Goal: Information Seeking & Learning: Learn about a topic

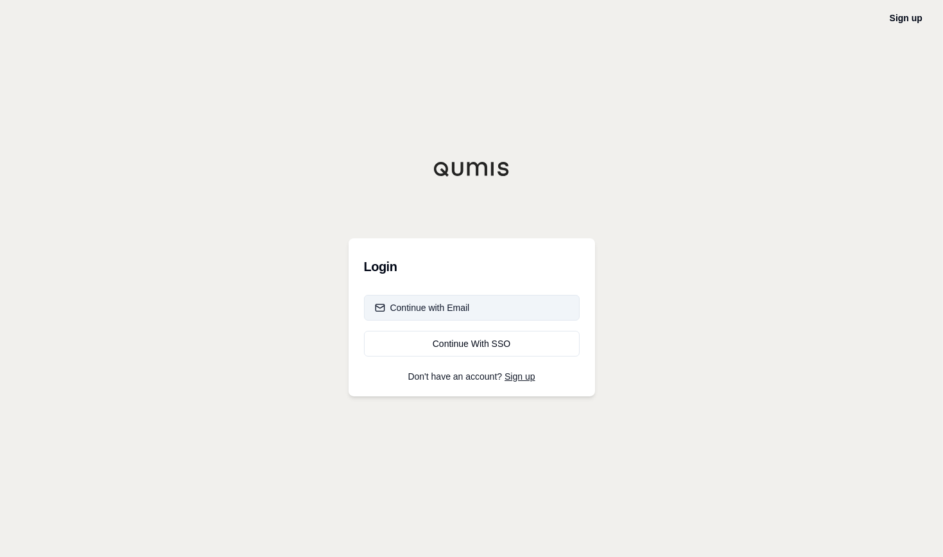
click at [456, 303] on div "Continue with Email" at bounding box center [422, 307] width 95 height 13
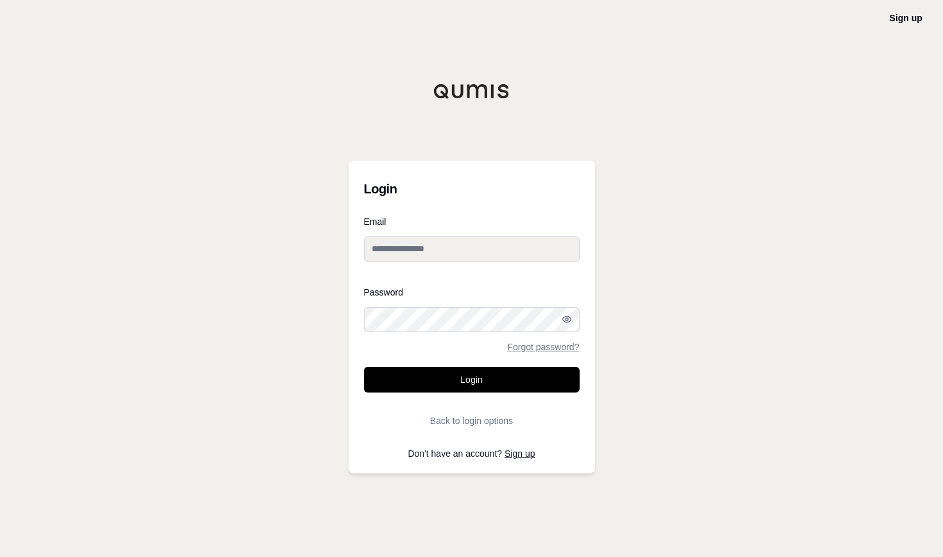
click at [450, 261] on input "Email" at bounding box center [472, 249] width 216 height 26
type input "**********"
click at [364, 367] on button "Login" at bounding box center [472, 380] width 216 height 26
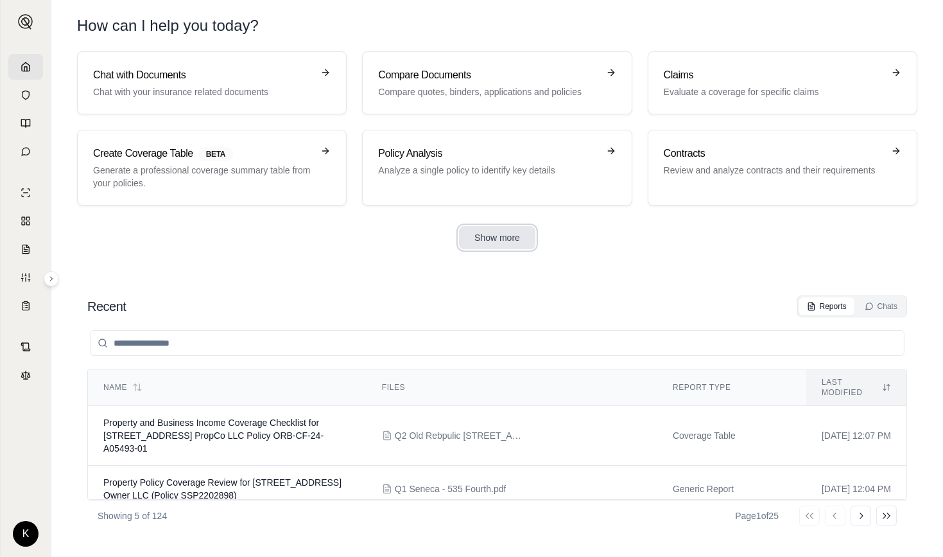
click at [492, 247] on button "Show more" at bounding box center [497, 237] width 76 height 23
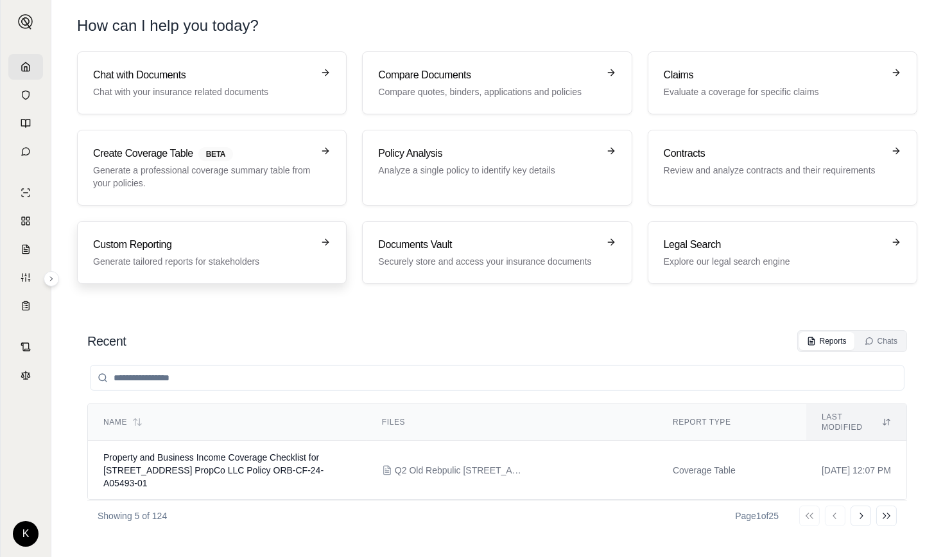
click at [204, 237] on h3 "Custom Reporting" at bounding box center [203, 244] width 220 height 15
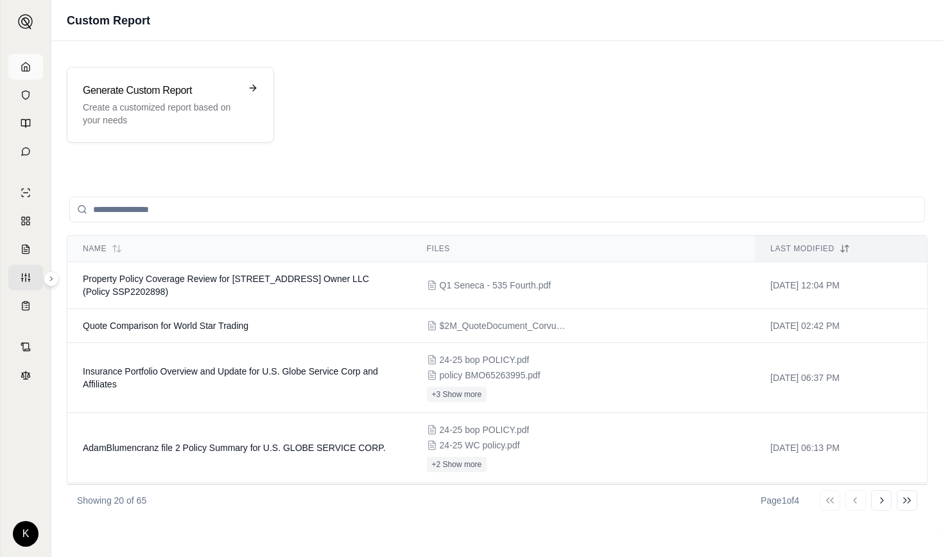
click at [24, 69] on icon at bounding box center [26, 67] width 10 height 10
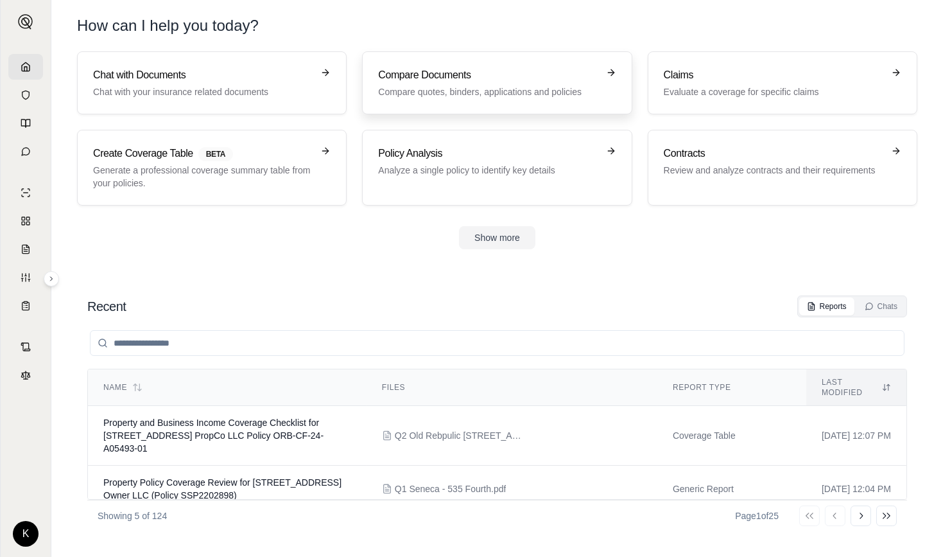
click at [395, 79] on h3 "Compare Documents" at bounding box center [488, 74] width 220 height 15
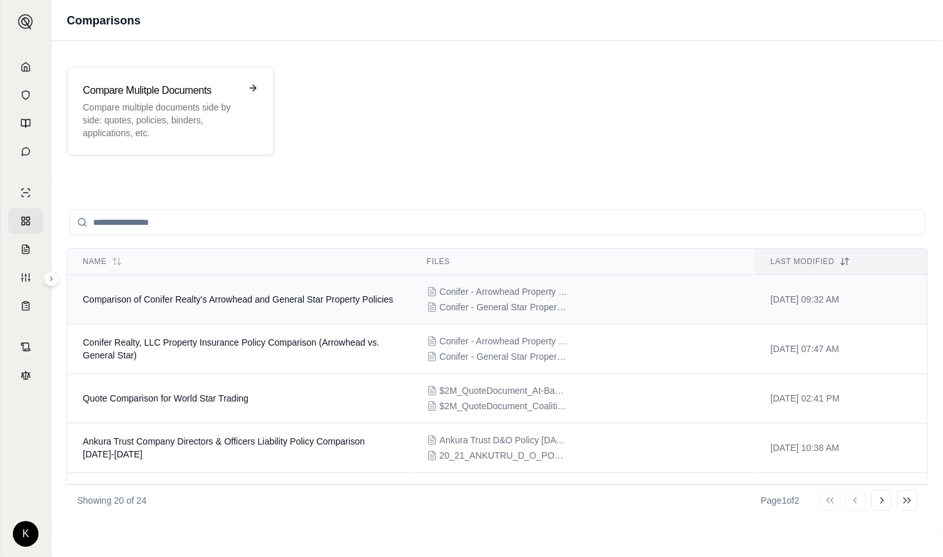
click at [205, 294] on span "Comparison of Conifer Realty's Arrowhead and General Star Property Policies" at bounding box center [238, 299] width 311 height 10
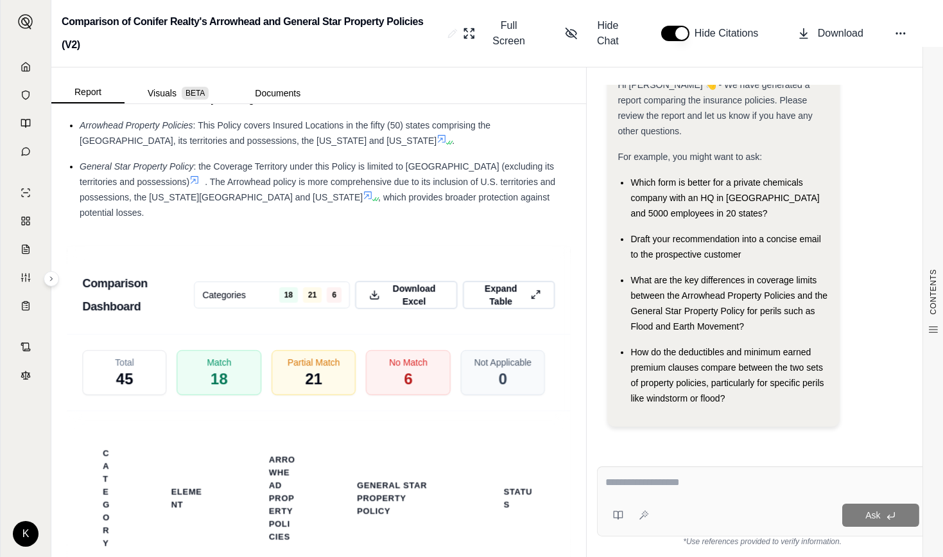
scroll to position [2458, 0]
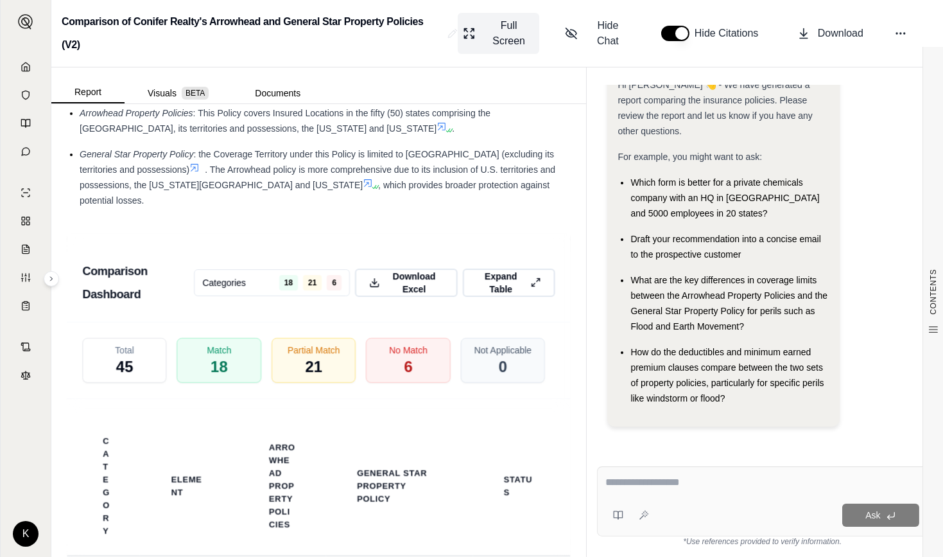
click at [512, 28] on span "Full Screen" at bounding box center [508, 33] width 51 height 31
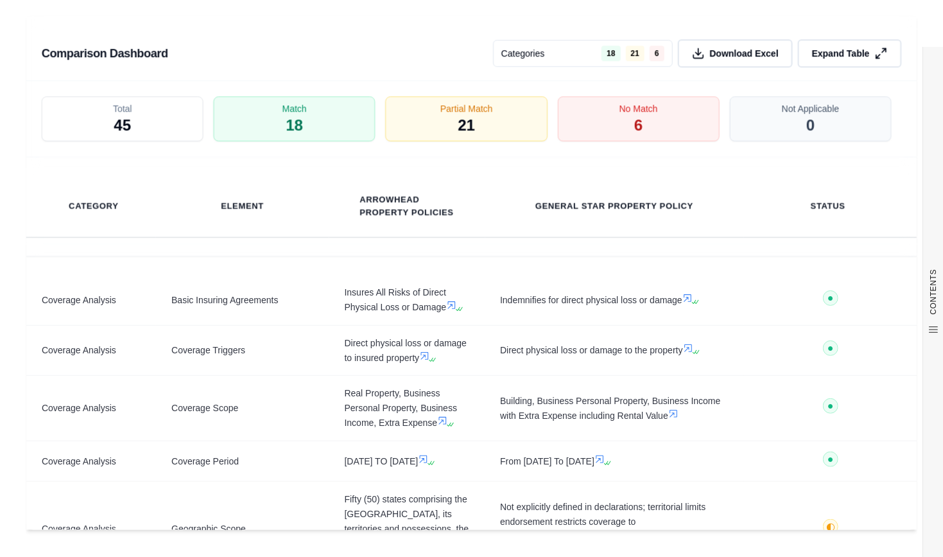
scroll to position [2061, 0]
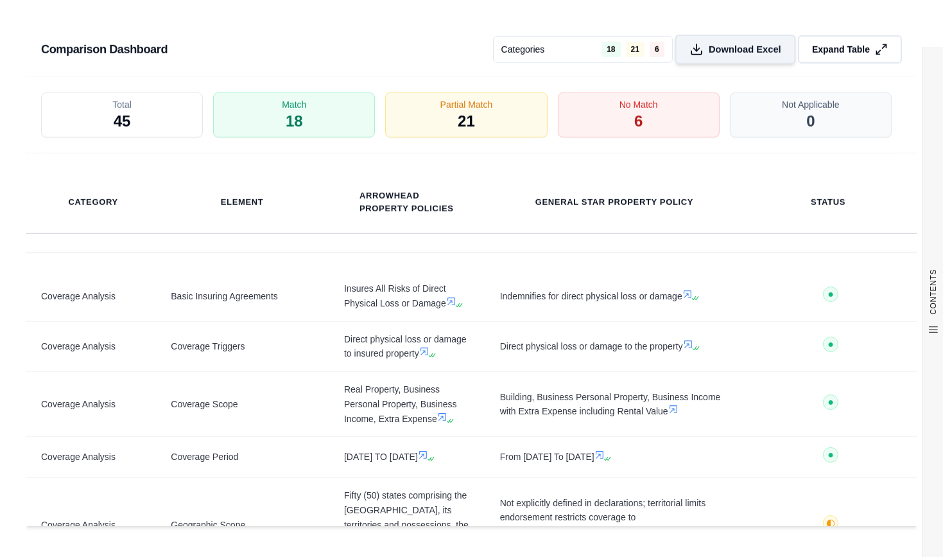
click at [742, 55] on span "Download Excel" at bounding box center [745, 49] width 73 height 13
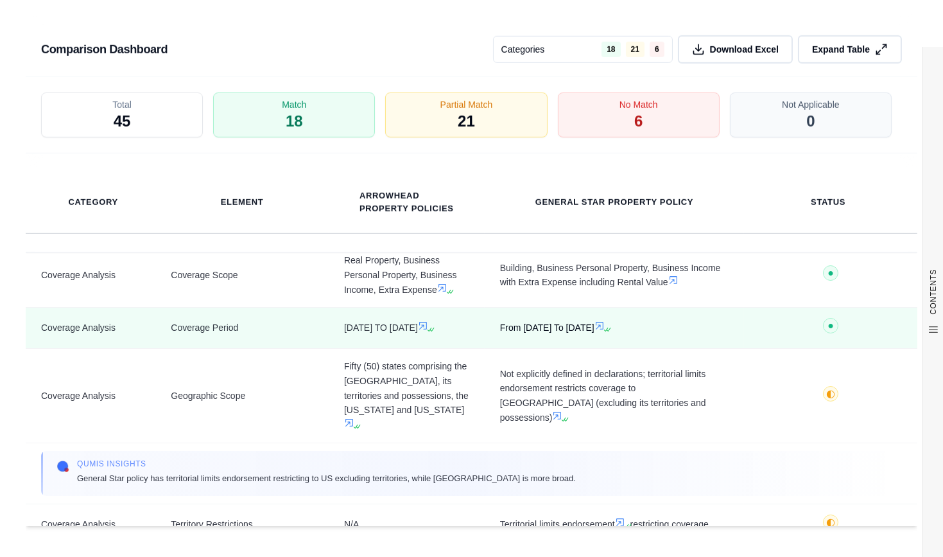
scroll to position [130, 0]
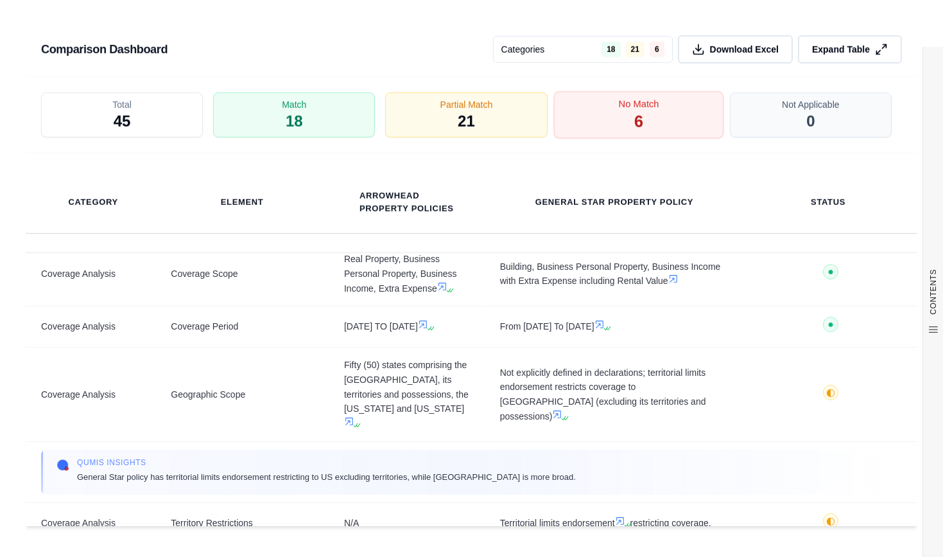
click at [625, 109] on span "No Match" at bounding box center [638, 104] width 40 height 13
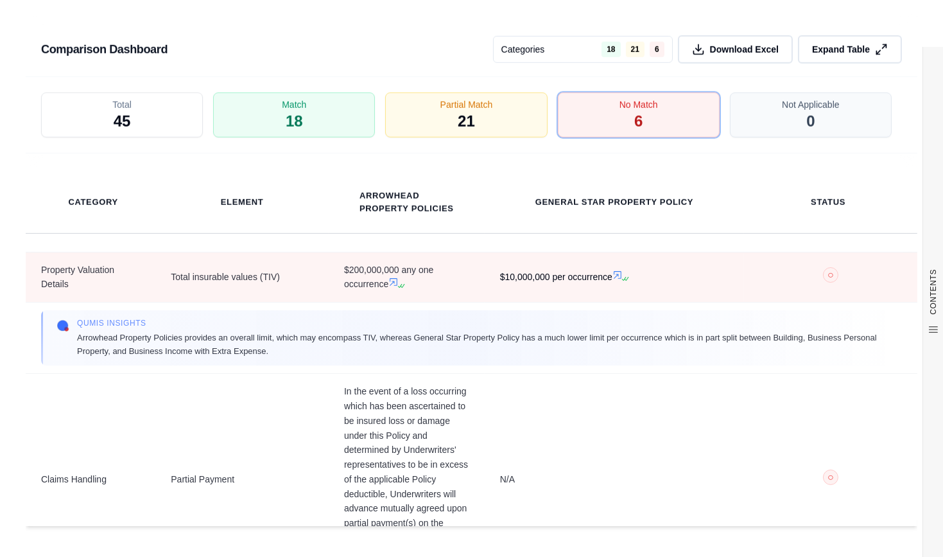
click at [612, 280] on icon at bounding box center [617, 275] width 10 height 10
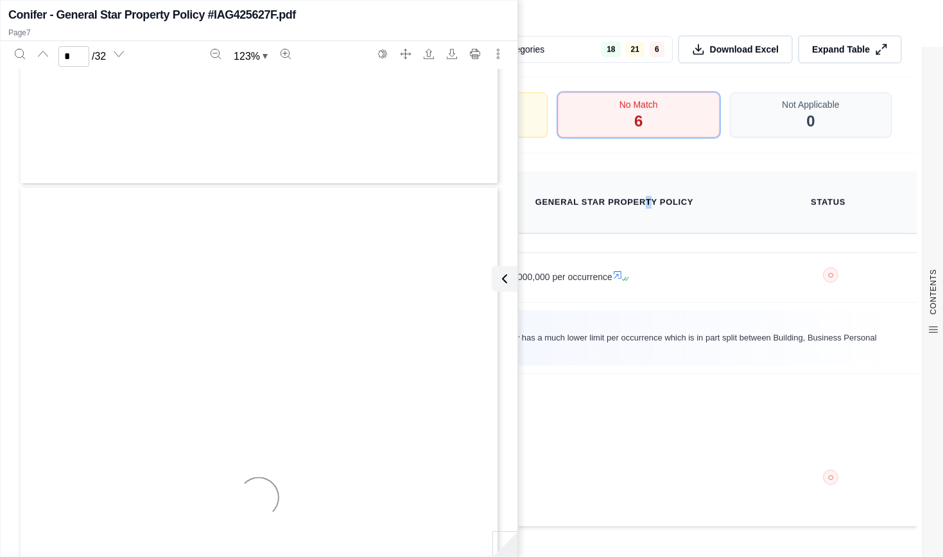
type input "*"
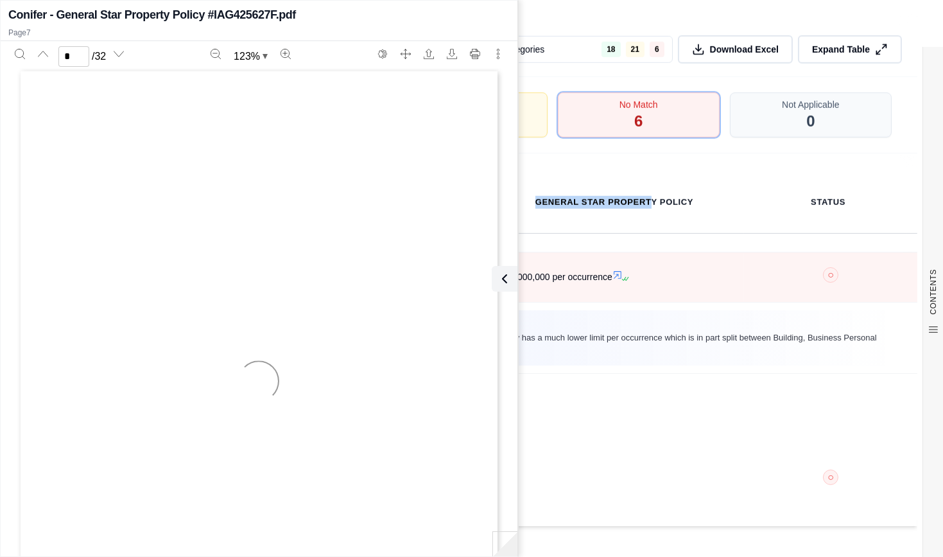
scroll to position [3743, 0]
drag, startPoint x: 646, startPoint y: 228, endPoint x: 661, endPoint y: 272, distance: 45.9
click at [661, 272] on div "Comparison Dashboard Categories 18 21 6 Download Excel Expand Table Total 45 Ma…" at bounding box center [472, 269] width 892 height 514
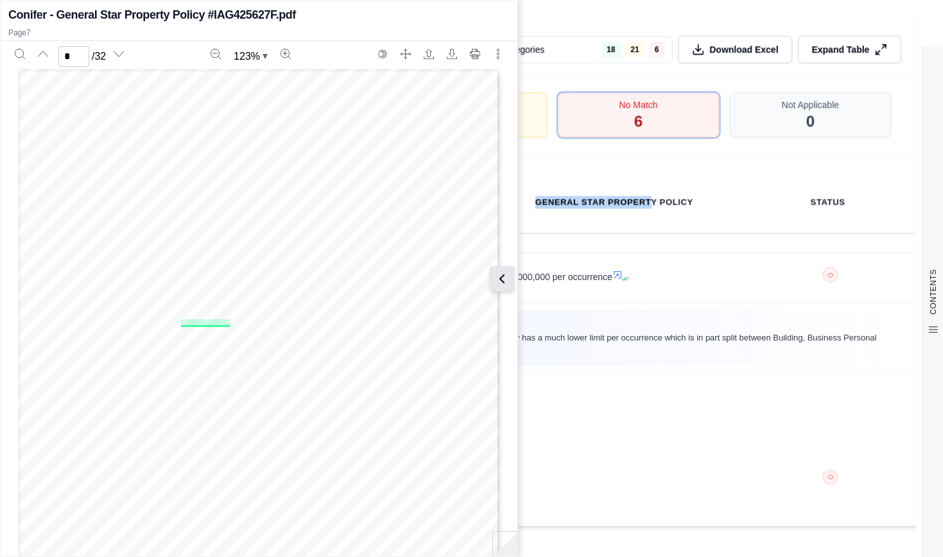
click at [503, 277] on icon at bounding box center [501, 278] width 15 height 15
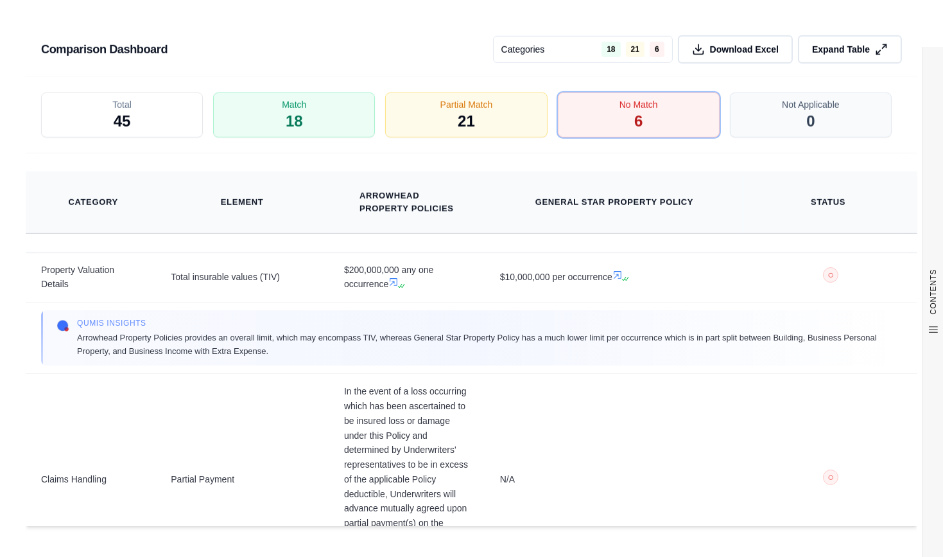
click at [601, 171] on th "General Star Property Policy" at bounding box center [615, 202] width 260 height 62
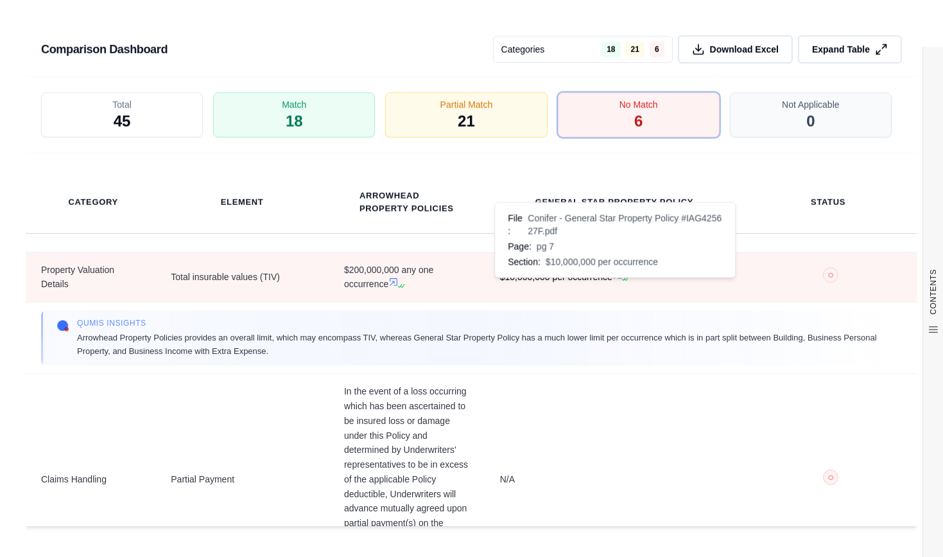
click at [612, 280] on icon at bounding box center [617, 275] width 10 height 10
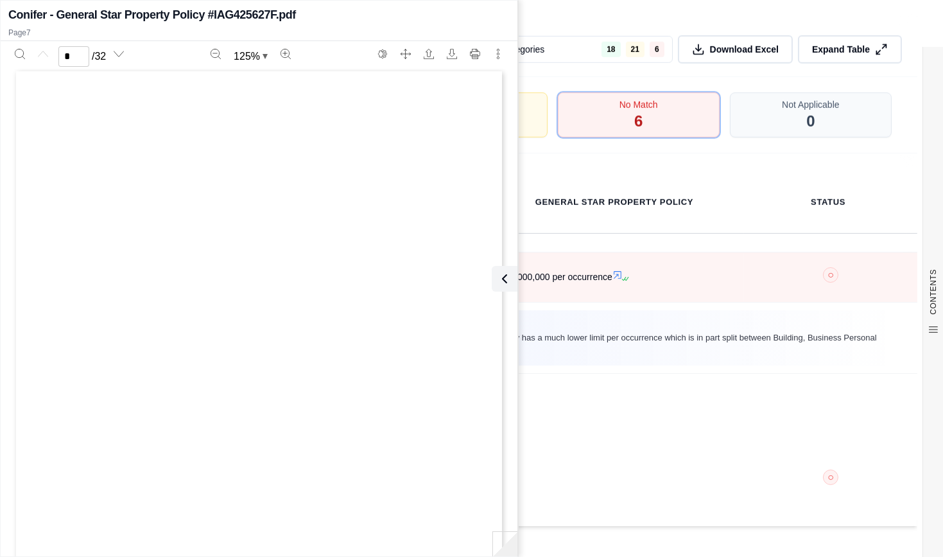
scroll to position [0, 0]
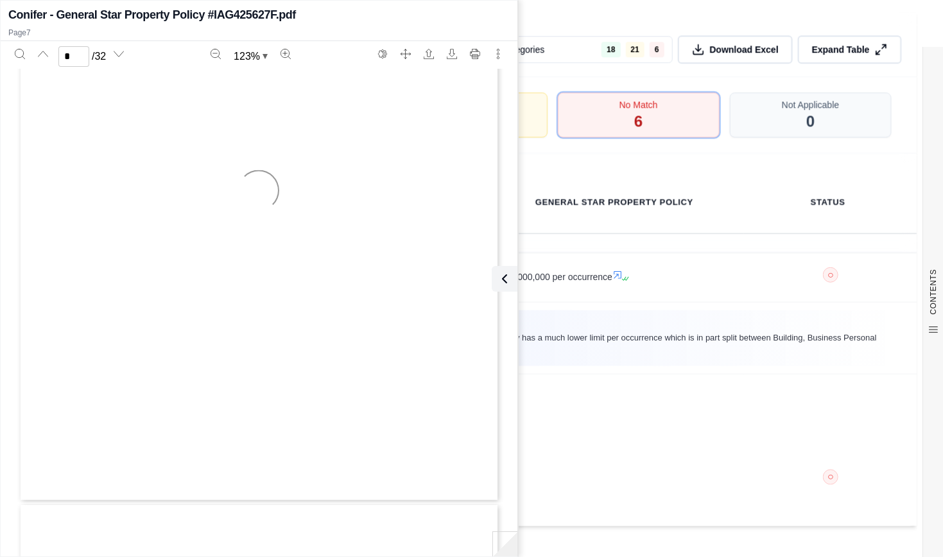
type input "*"
click at [758, 73] on div "Comparison Dashboard Categories 18 21 6 Download Excel Expand Table" at bounding box center [472, 44] width 892 height 65
click at [507, 279] on icon at bounding box center [501, 278] width 15 height 15
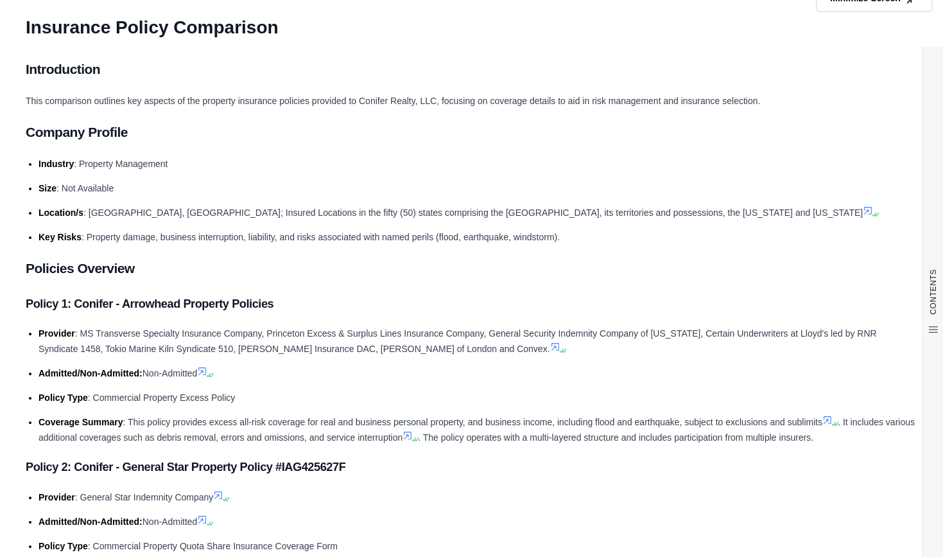
scroll to position [0, 0]
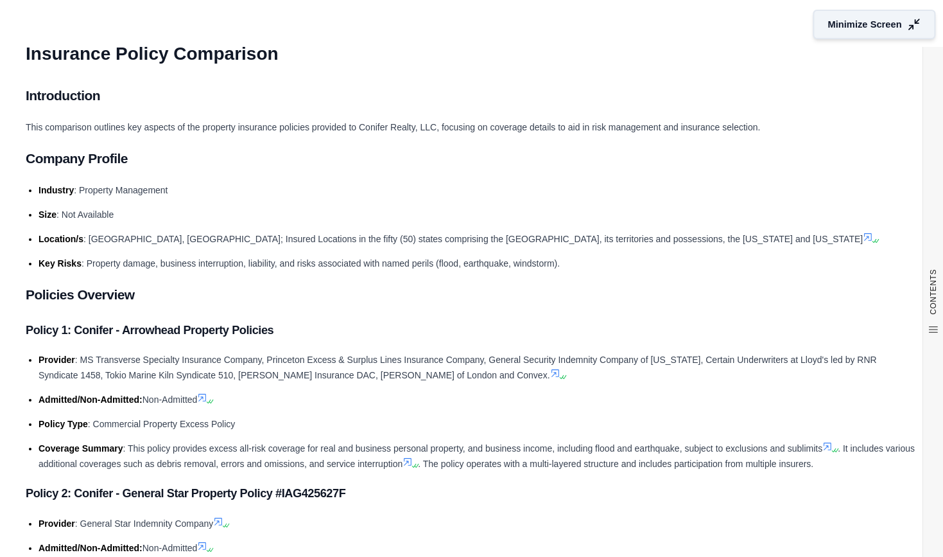
click at [870, 26] on span "Minimize Screen" at bounding box center [865, 24] width 74 height 13
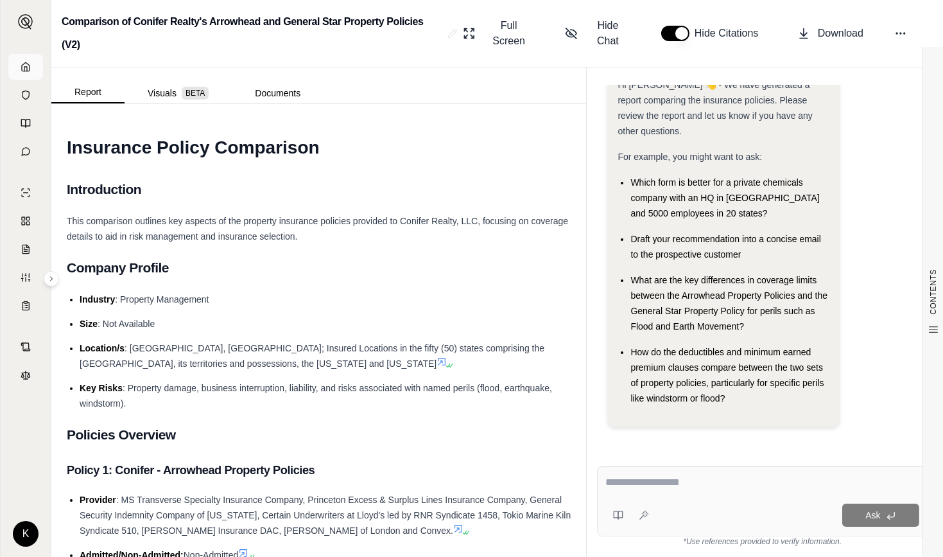
click at [23, 67] on icon at bounding box center [26, 67] width 10 height 10
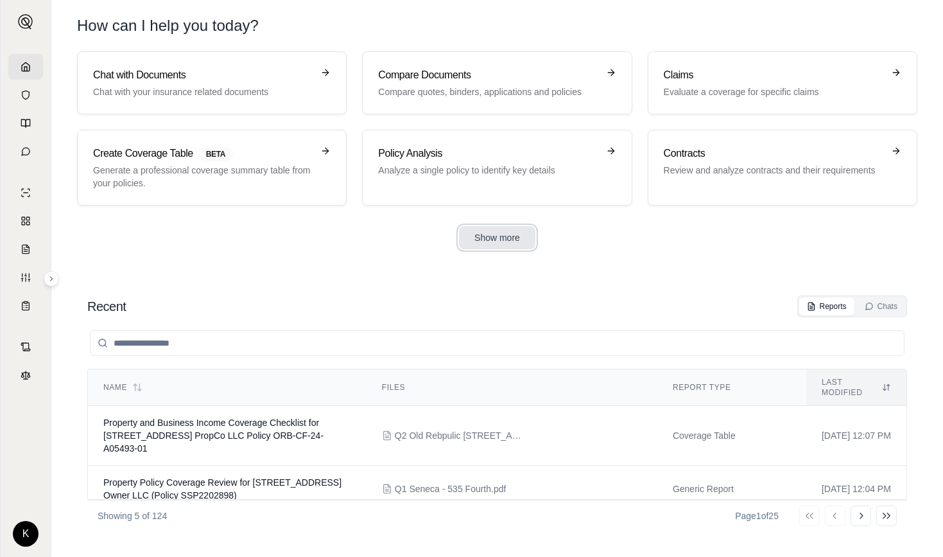
click at [490, 238] on button "Show more" at bounding box center [497, 237] width 76 height 23
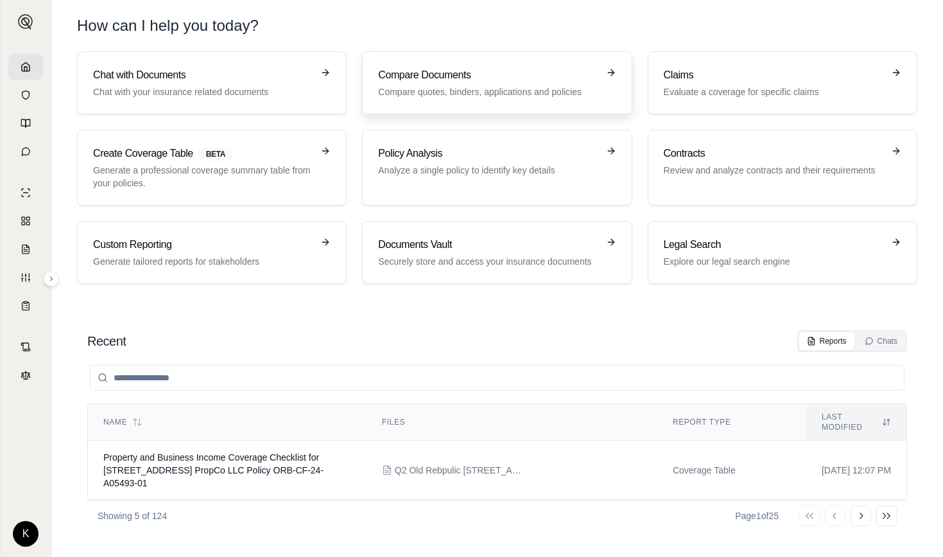
click at [445, 85] on p "Compare quotes, binders, applications and policies" at bounding box center [488, 91] width 220 height 13
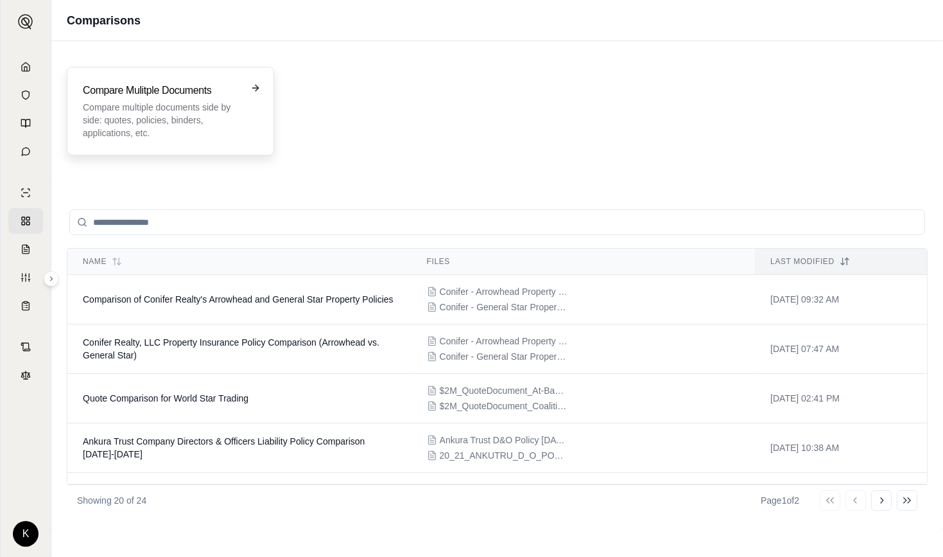
click at [104, 100] on div "Compare Mulitple Documents Compare multiple documents side by side: quotes, pol…" at bounding box center [161, 111] width 157 height 56
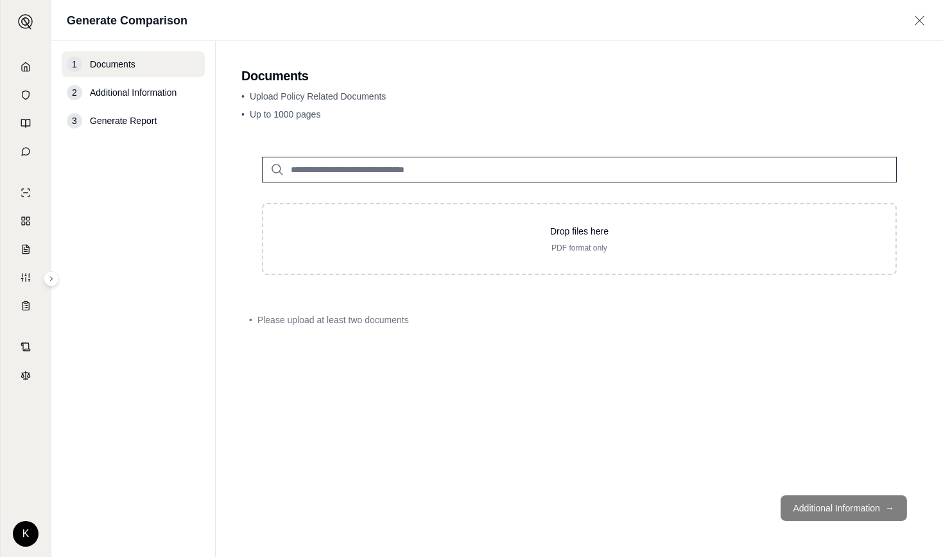
click at [711, 68] on h2 "Documents" at bounding box center [579, 76] width 676 height 18
click at [498, 164] on input "search" at bounding box center [579, 170] width 635 height 26
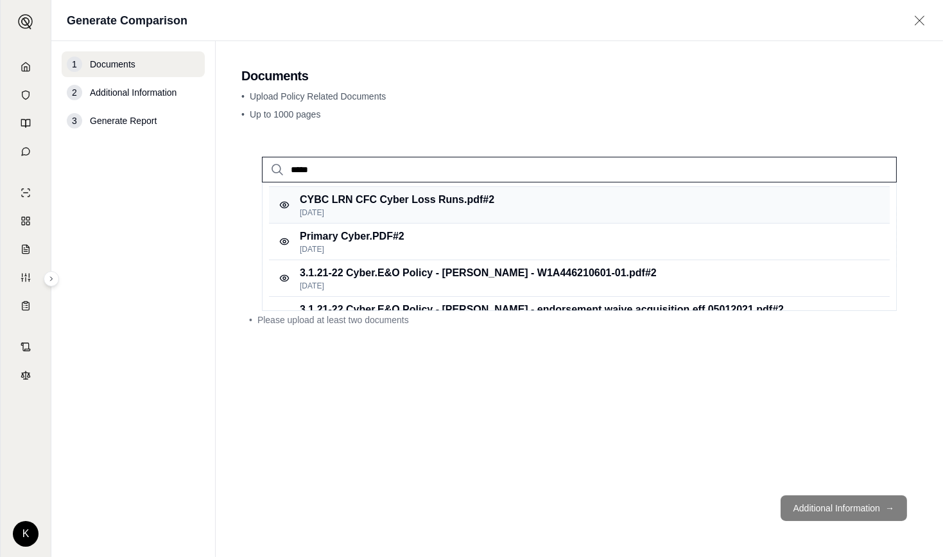
scroll to position [235, 0]
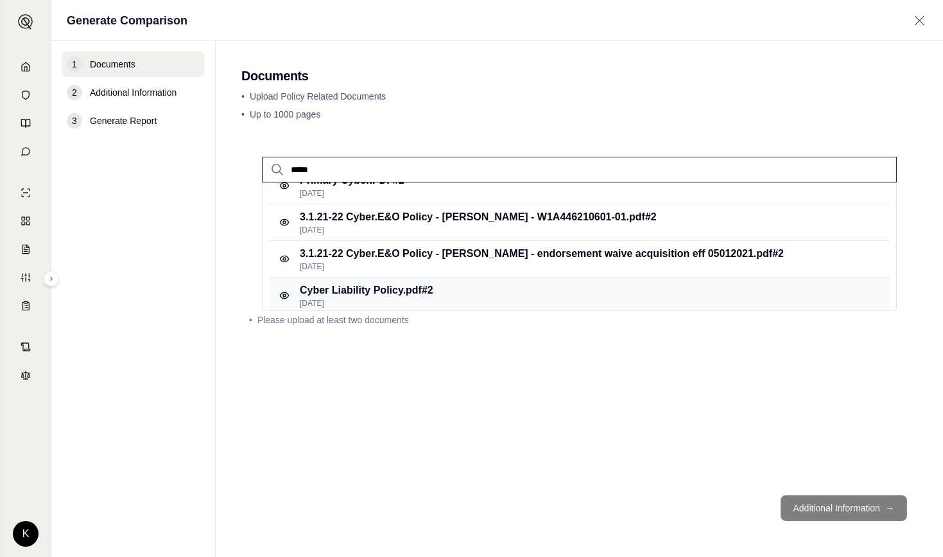
type input "*****"
click at [359, 291] on p "Cyber Liability Policy.pdf #2" at bounding box center [367, 289] width 134 height 15
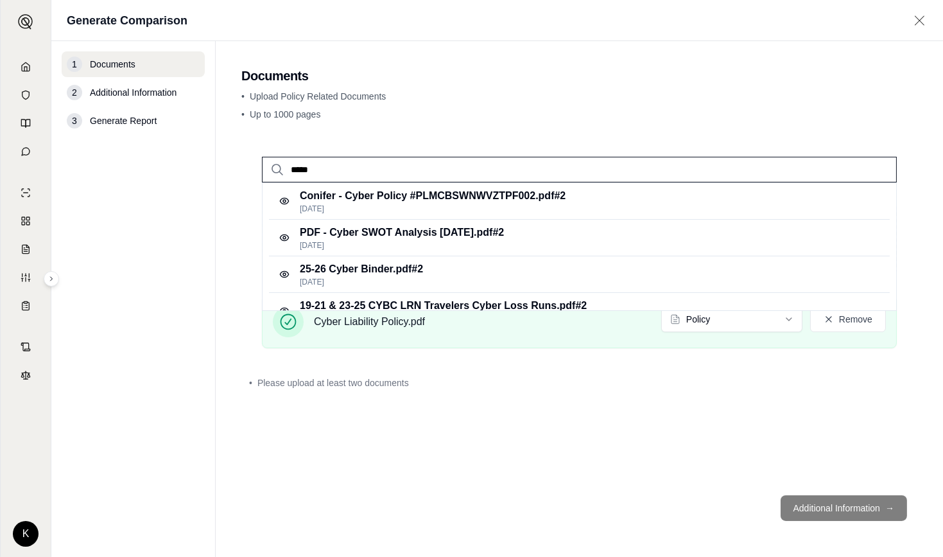
click at [375, 175] on input "*****" at bounding box center [579, 170] width 635 height 26
click at [376, 199] on p "Conifer - Cyber Policy #PLMCBSWNWVZTPF002.pdf #2" at bounding box center [433, 195] width 266 height 15
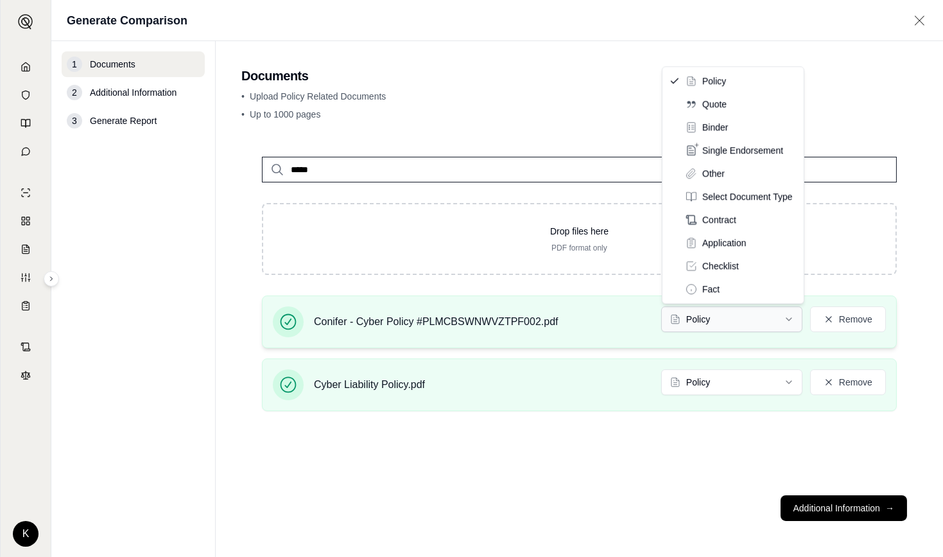
click at [727, 317] on html "K Generate Comparison 1 Documents 2 Additional Information 3 Generate Report Do…" at bounding box center [471, 278] width 943 height 557
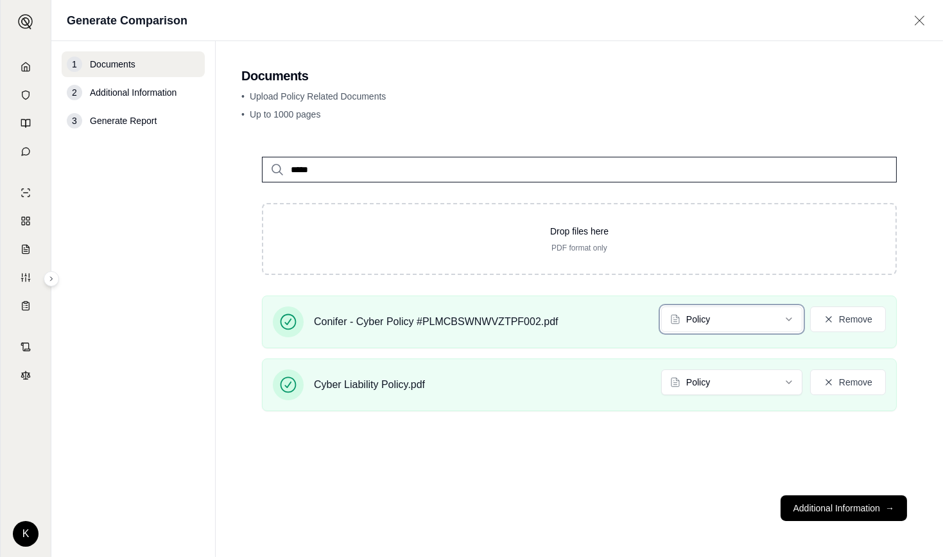
click at [864, 98] on html "K Generate Comparison 1 Documents 2 Additional Information 3 Generate Report Do…" at bounding box center [471, 278] width 943 height 557
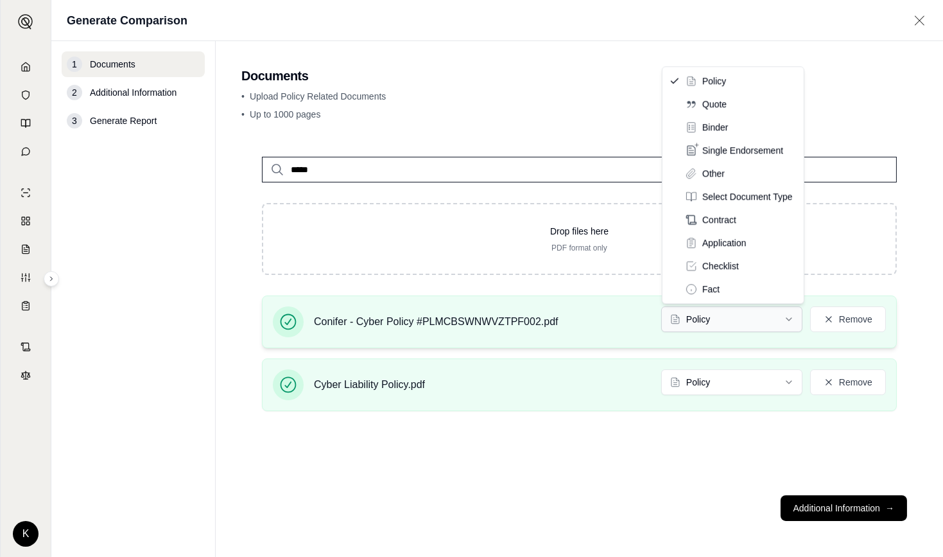
click at [700, 316] on html "K Generate Comparison 1 Documents 2 Additional Information 3 Generate Report Do…" at bounding box center [471, 278] width 943 height 557
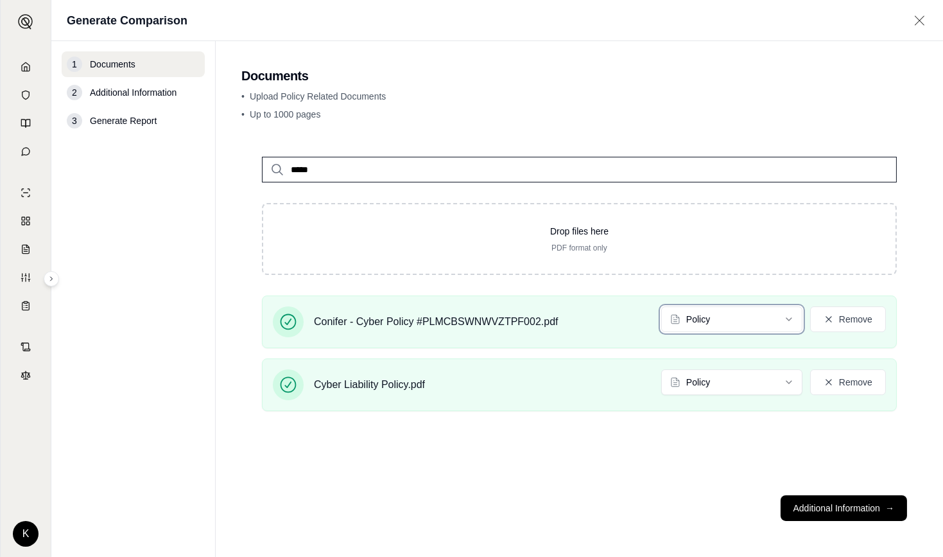
click at [666, 445] on html "K Generate Comparison 1 Documents 2 Additional Information 3 Generate Report Do…" at bounding box center [471, 278] width 943 height 557
click at [824, 503] on button "Additional Information →" at bounding box center [844, 508] width 126 height 26
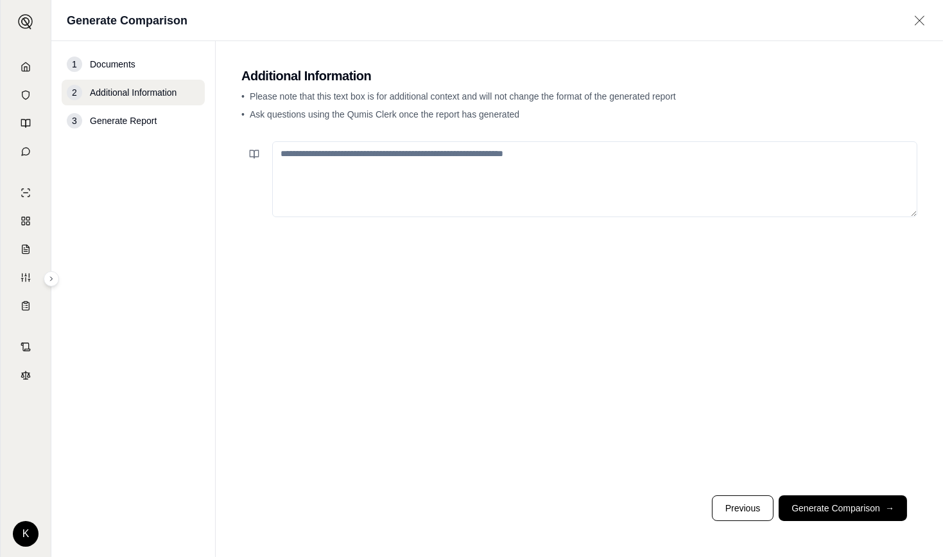
click at [368, 184] on textarea at bounding box center [594, 179] width 645 height 76
click at [810, 507] on button "Generate Comparison →" at bounding box center [843, 508] width 128 height 26
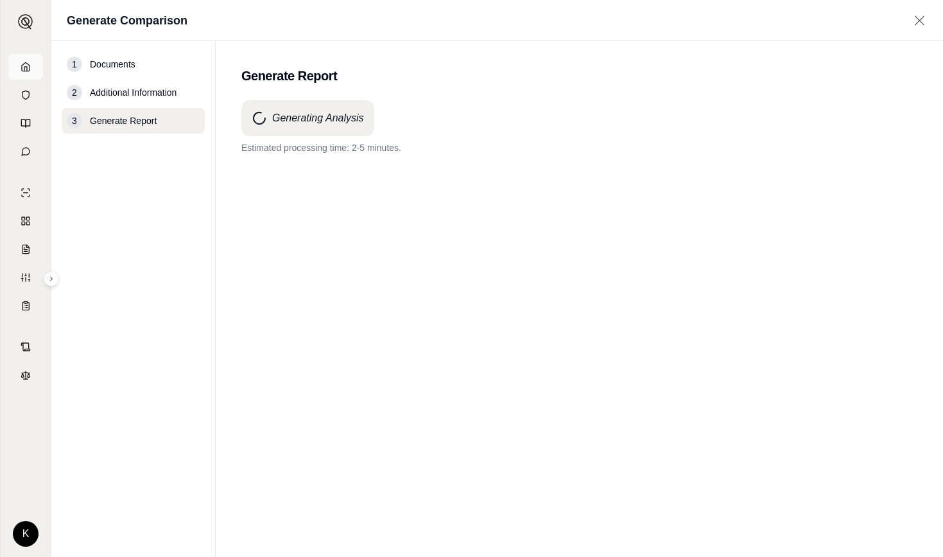
click at [28, 62] on icon at bounding box center [26, 67] width 10 height 10
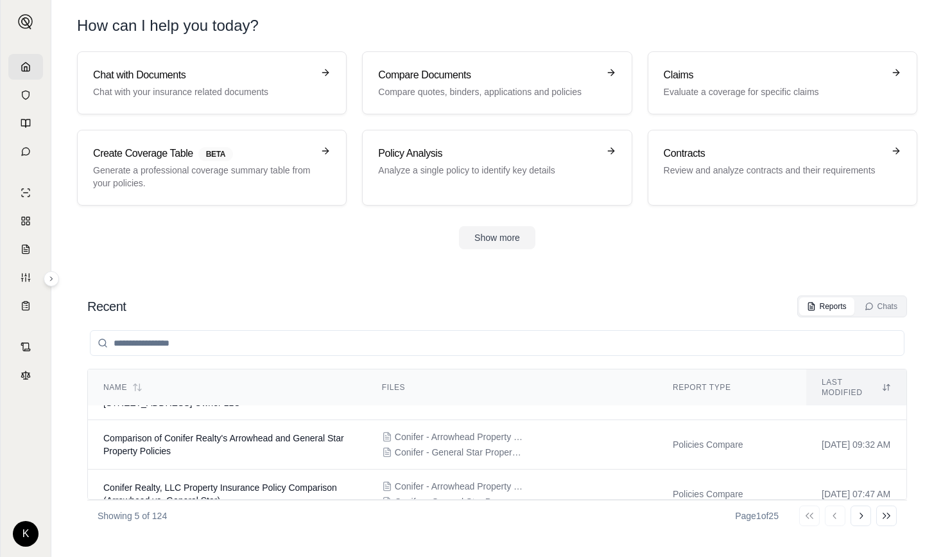
scroll to position [144, 0]
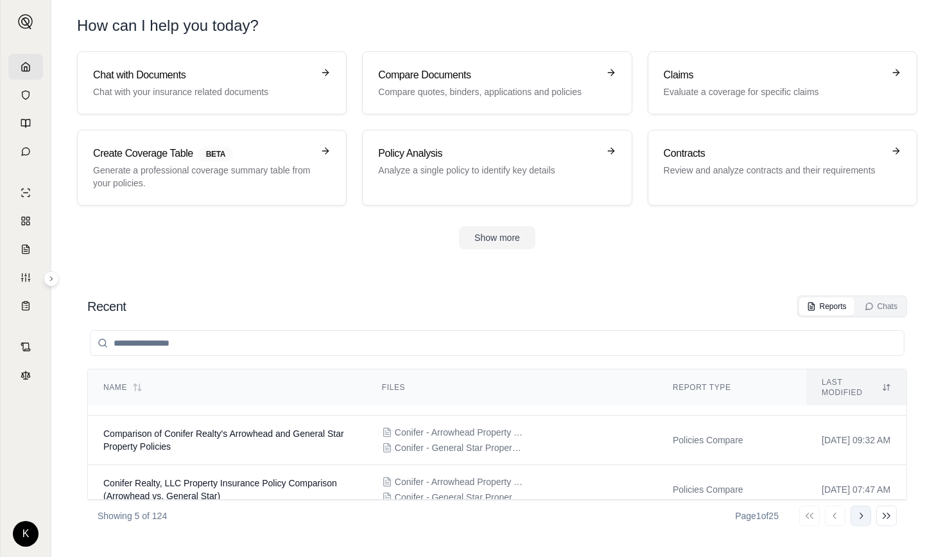
click at [864, 517] on icon at bounding box center [861, 515] width 10 height 10
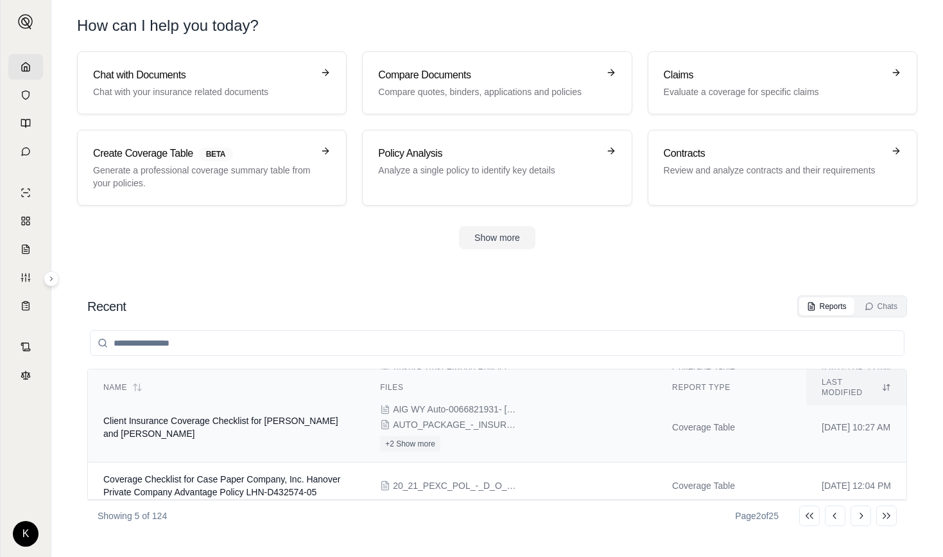
click at [260, 415] on span "Client Insurance Coverage Checklist for [PERSON_NAME] and [PERSON_NAME]" at bounding box center [220, 426] width 235 height 23
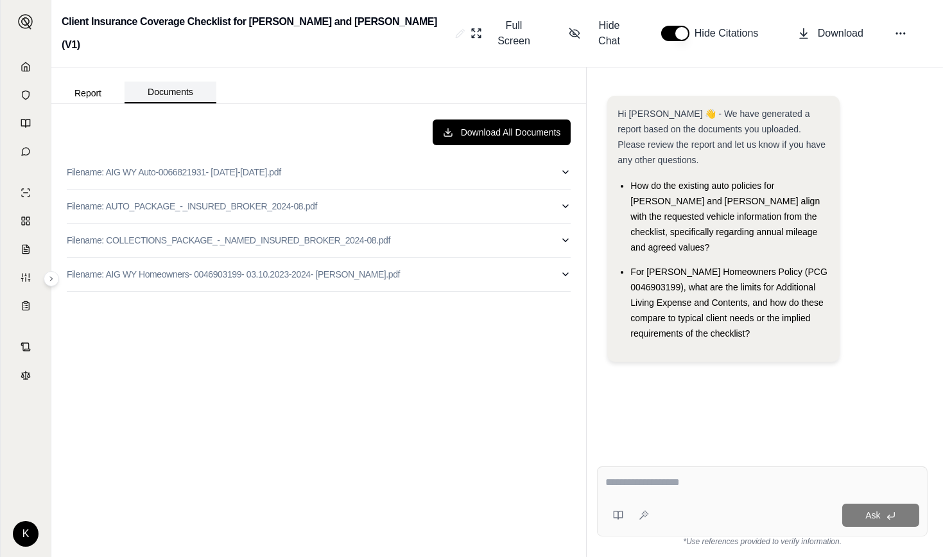
click at [165, 82] on button "Documents" at bounding box center [171, 93] width 92 height 22
click at [90, 83] on button "Report" at bounding box center [87, 93] width 73 height 21
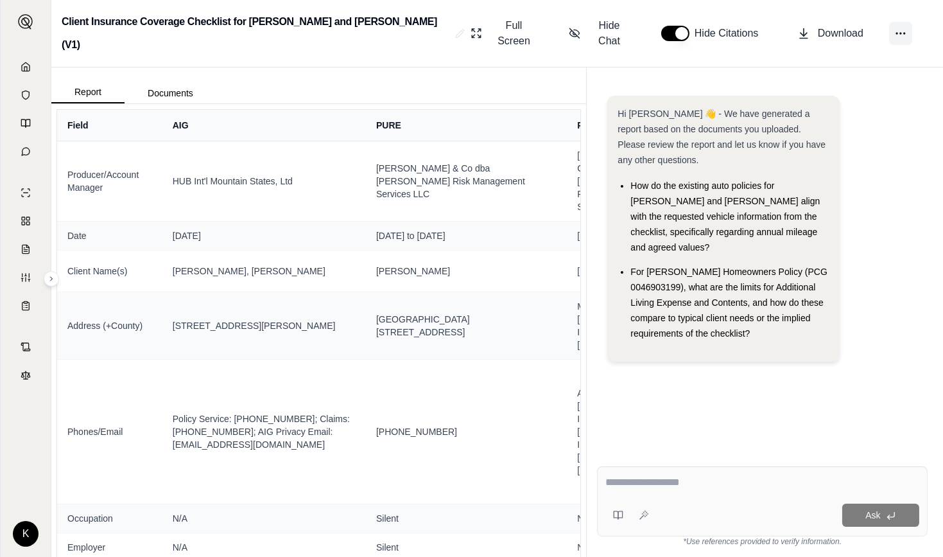
click at [900, 27] on icon at bounding box center [900, 33] width 13 height 13
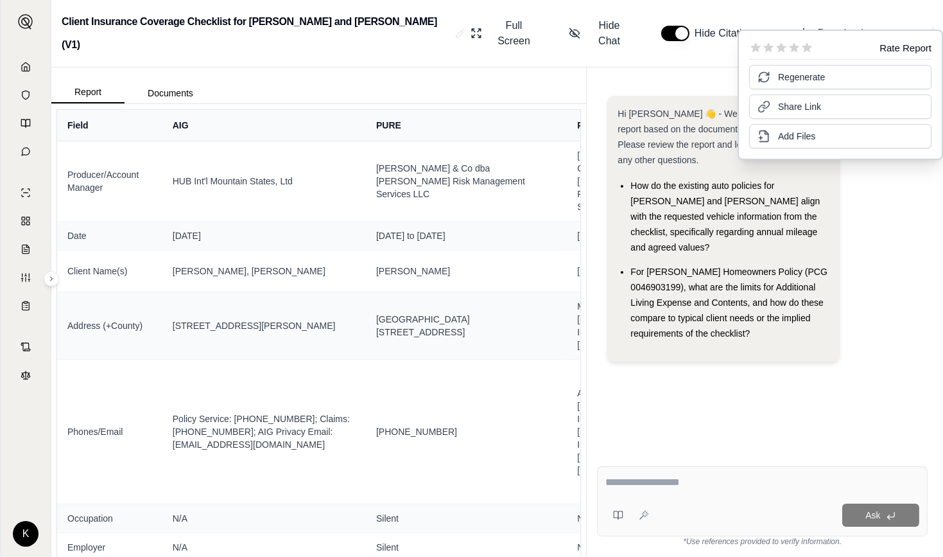
click at [760, 376] on div "Hi [PERSON_NAME] 👋 - We have generated a report based on the documents you uplo…" at bounding box center [762, 265] width 331 height 360
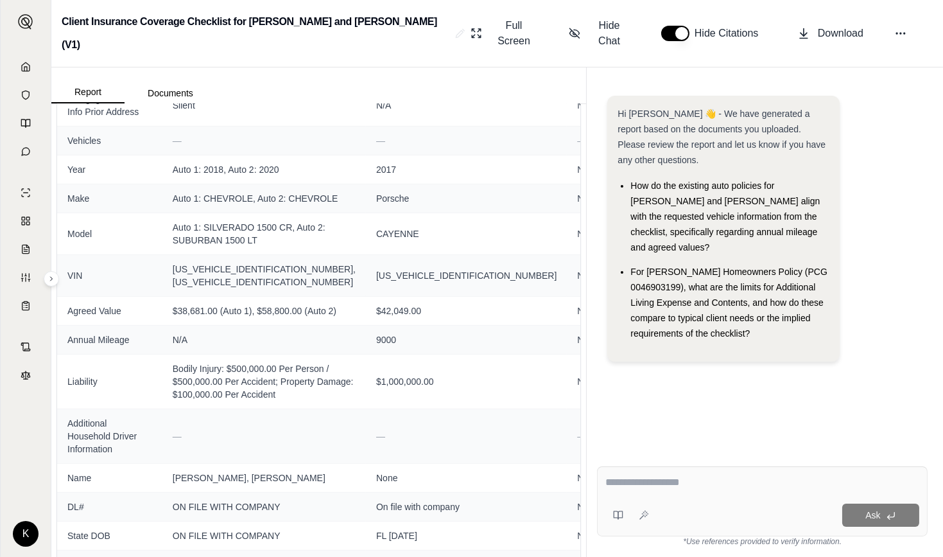
scroll to position [995, 0]
click at [896, 27] on icon at bounding box center [900, 33] width 13 height 13
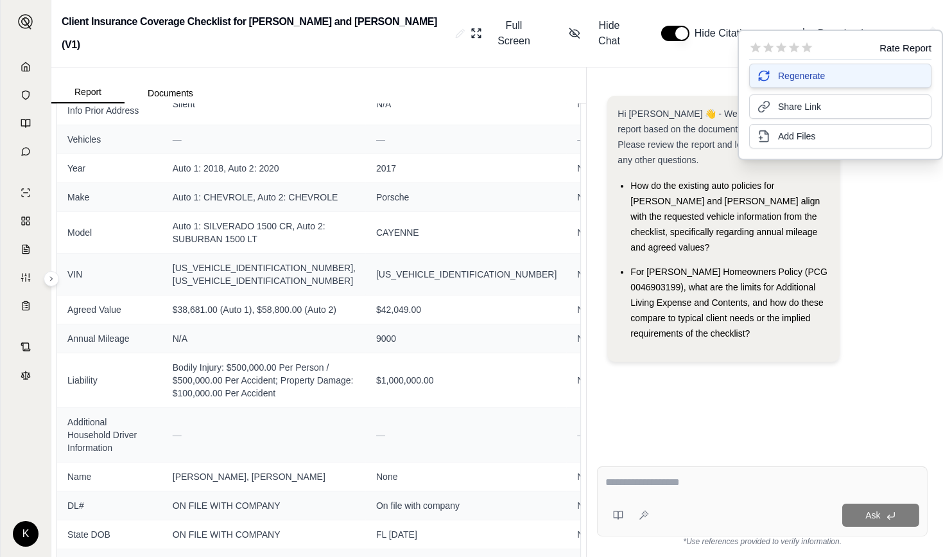
click at [791, 73] on span "Regenerate" at bounding box center [801, 75] width 47 height 13
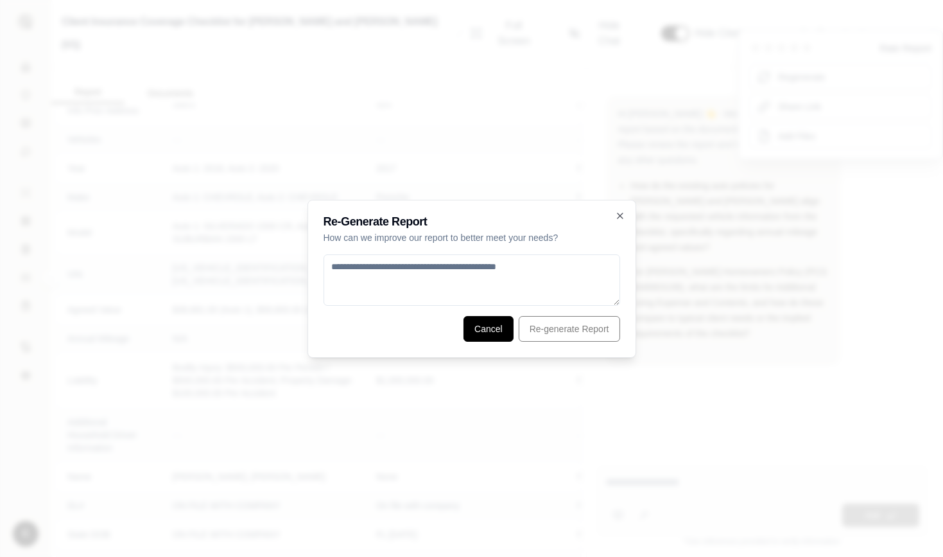
click at [492, 328] on button "Cancel" at bounding box center [489, 329] width 50 height 26
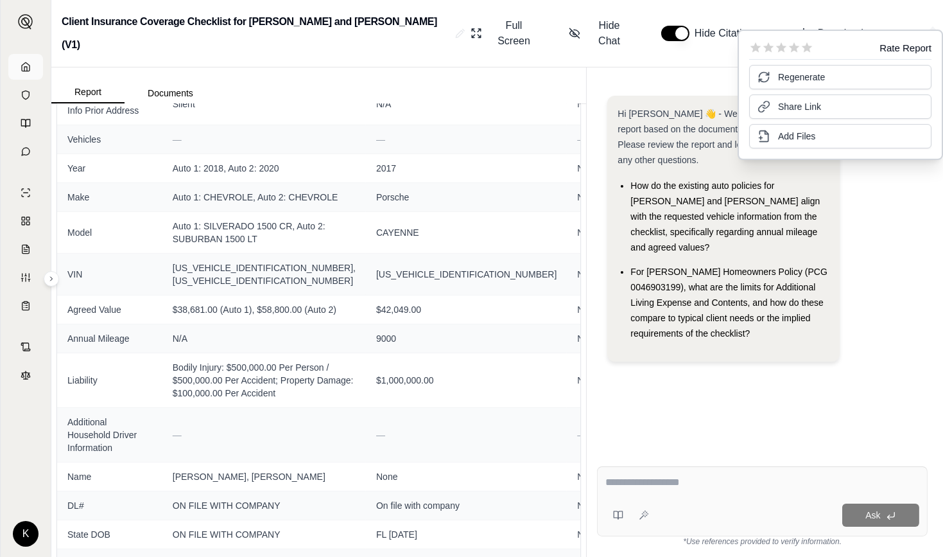
click at [28, 67] on icon at bounding box center [26, 67] width 10 height 10
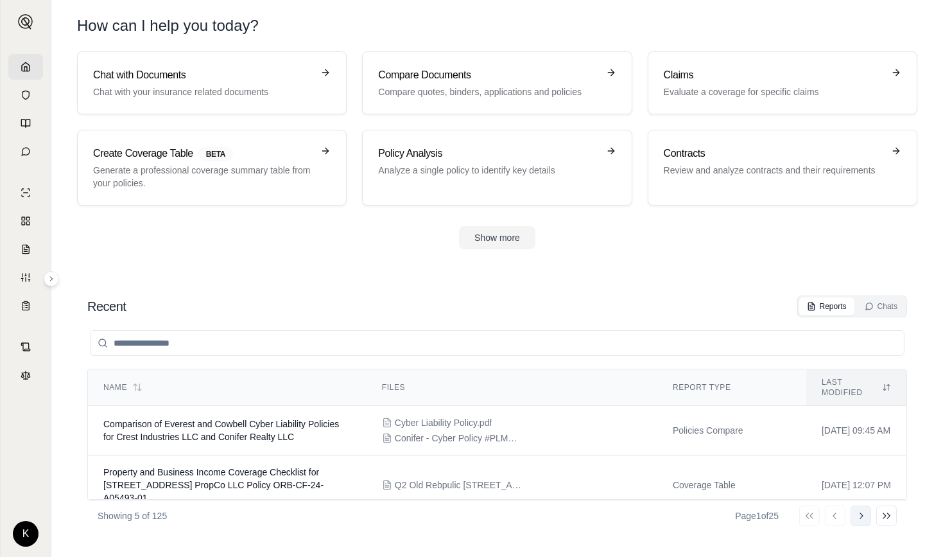
click at [863, 516] on icon at bounding box center [861, 515] width 10 height 10
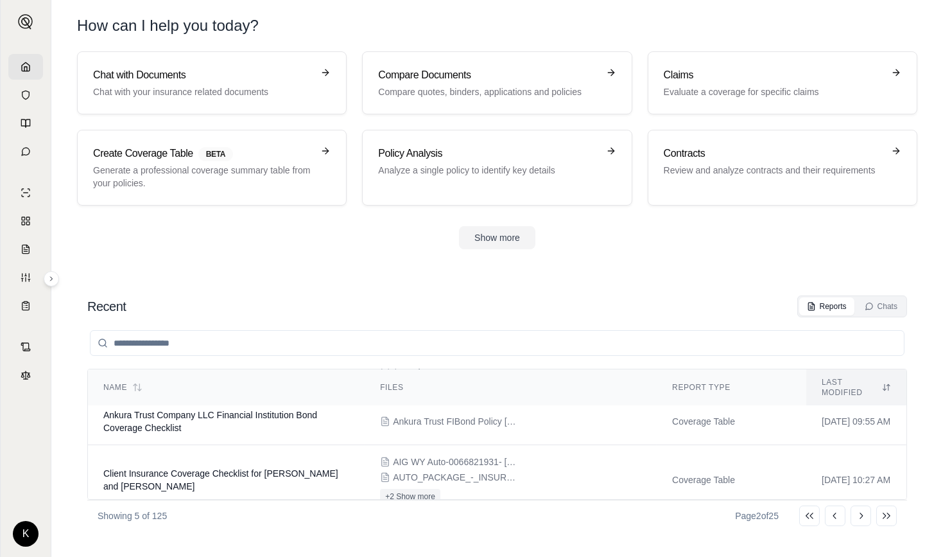
scroll to position [141, 0]
click at [209, 446] on td "Client Insurance Coverage Checklist for [PERSON_NAME] and [PERSON_NAME]" at bounding box center [226, 479] width 277 height 70
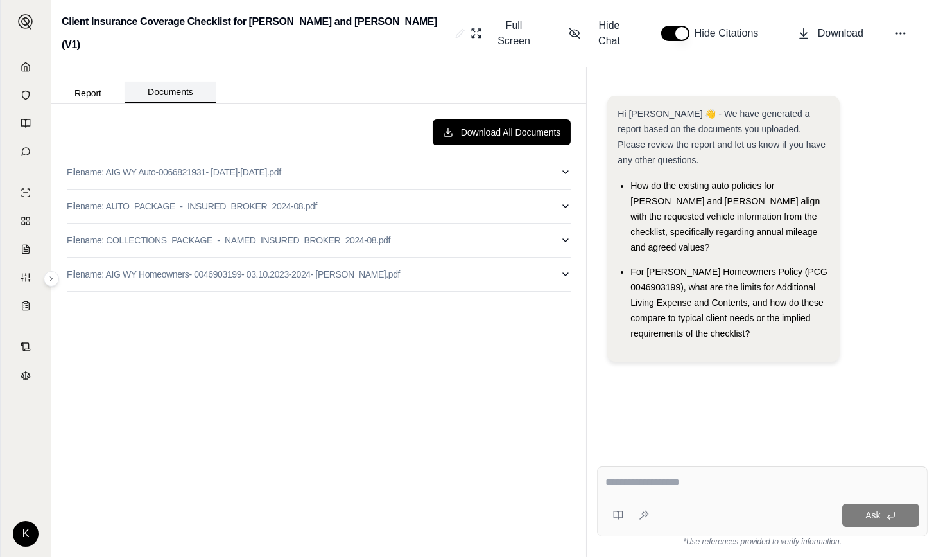
click at [173, 82] on button "Documents" at bounding box center [171, 93] width 92 height 22
click at [25, 70] on icon at bounding box center [26, 67] width 10 height 10
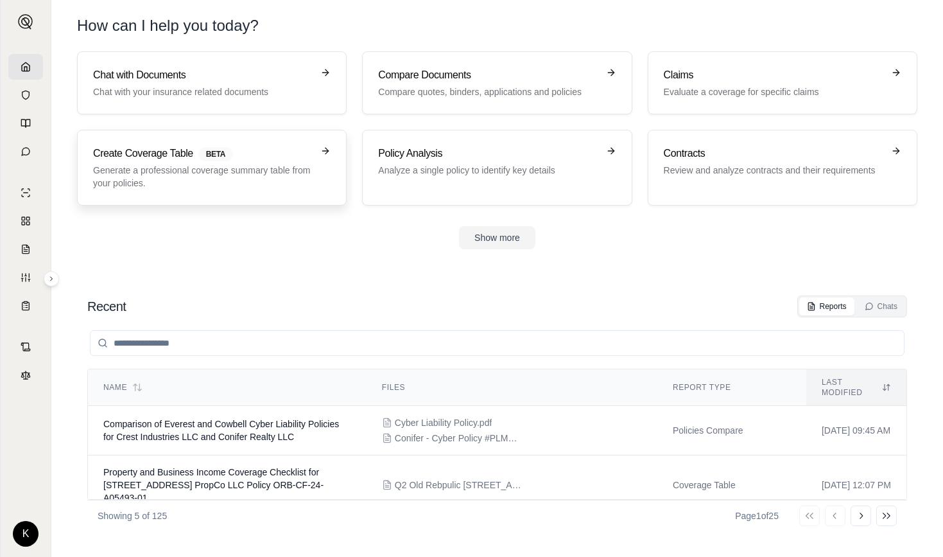
click at [153, 164] on p "Generate a professional coverage summary table from your policies." at bounding box center [203, 177] width 220 height 26
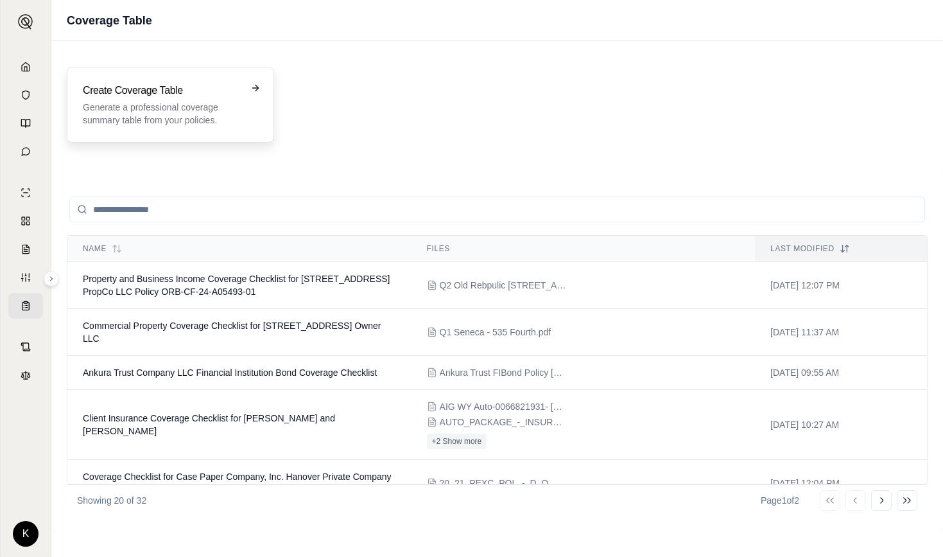
click at [162, 110] on p "Generate a professional coverage summary table from your policies." at bounding box center [161, 114] width 157 height 26
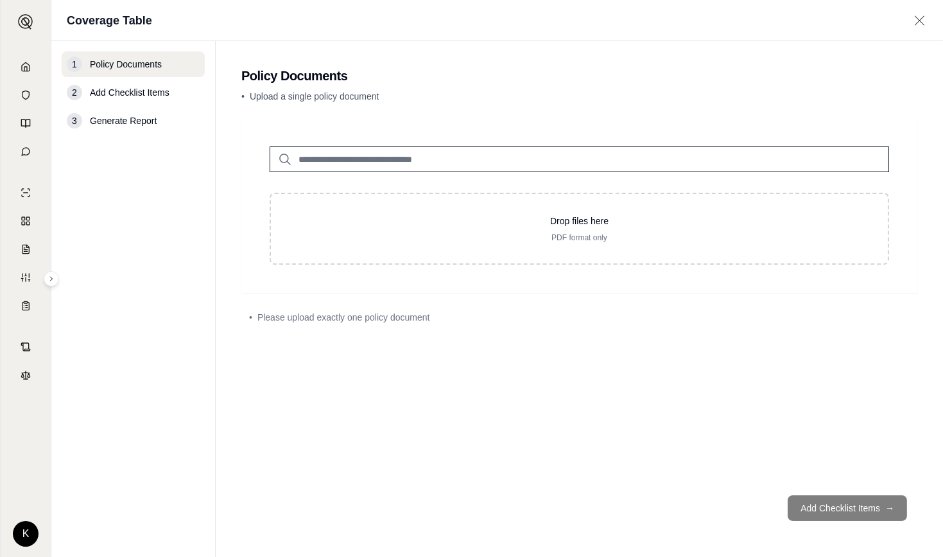
click at [453, 159] on input "search" at bounding box center [580, 159] width 620 height 26
type input "*"
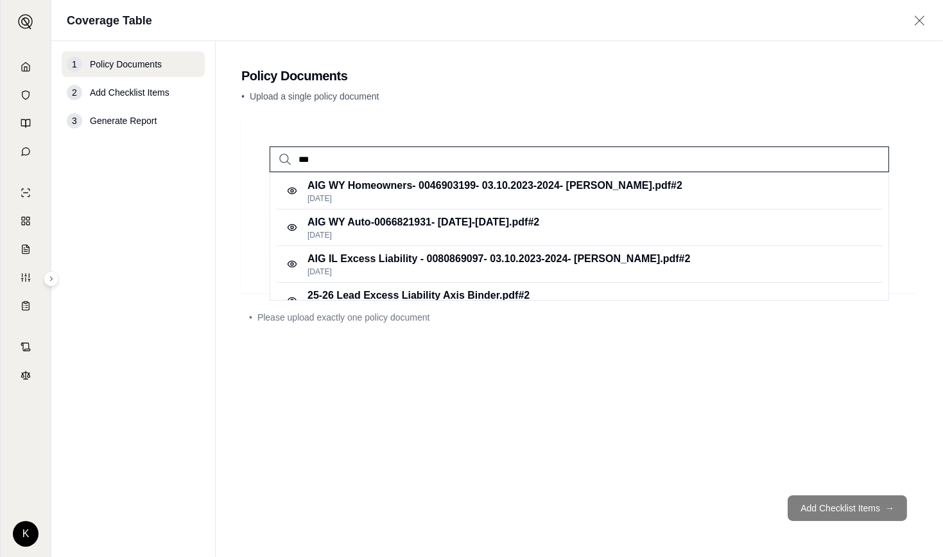
type input "****"
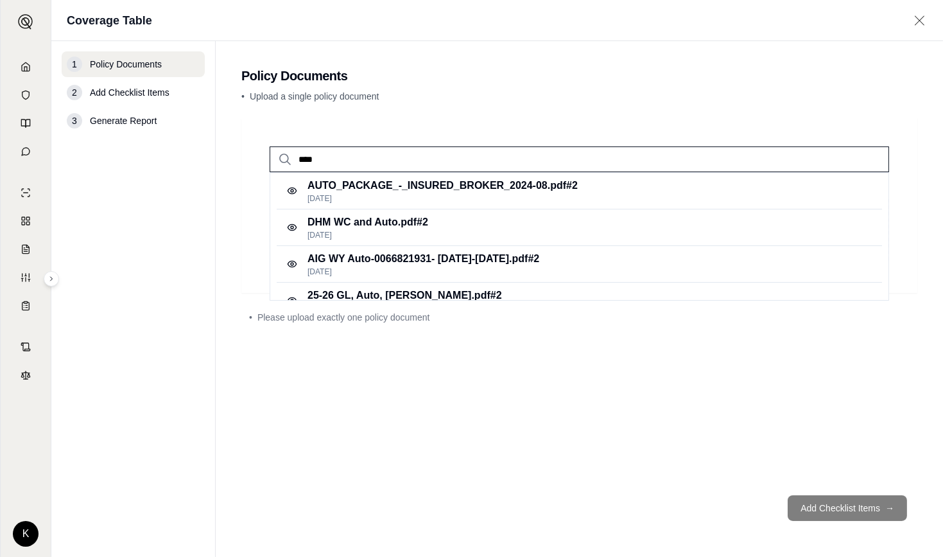
click at [862, 157] on input "****" at bounding box center [580, 159] width 620 height 26
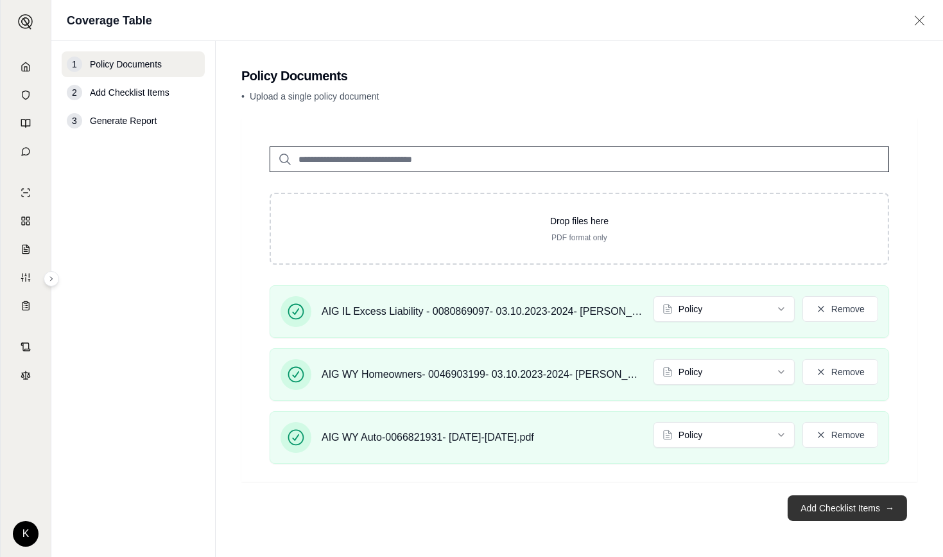
click at [820, 507] on button "Add Checklist Items →" at bounding box center [847, 508] width 119 height 26
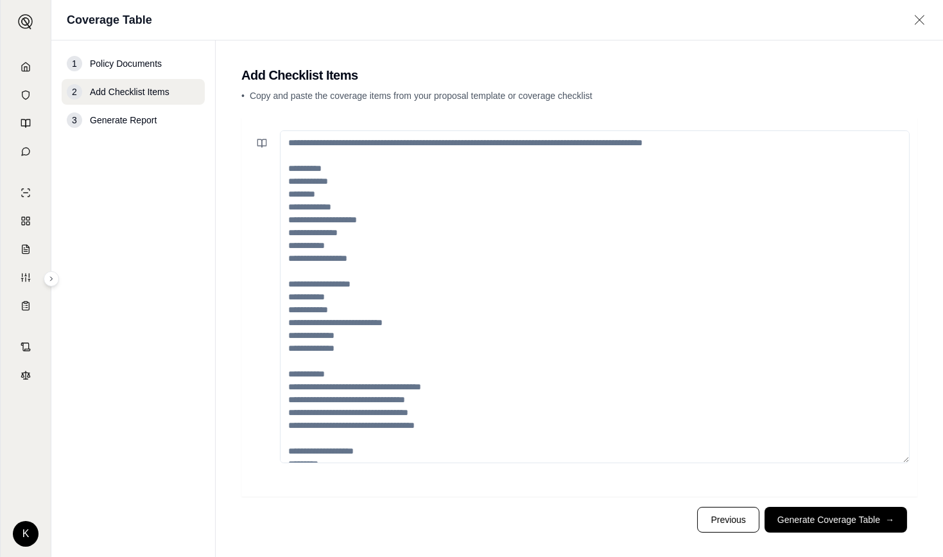
click at [392, 172] on textarea at bounding box center [595, 296] width 630 height 333
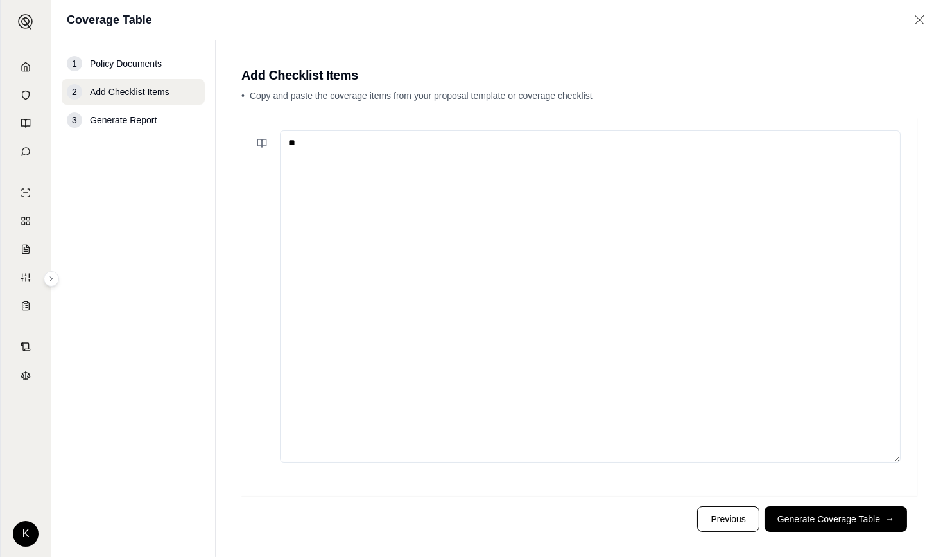
type textarea "*"
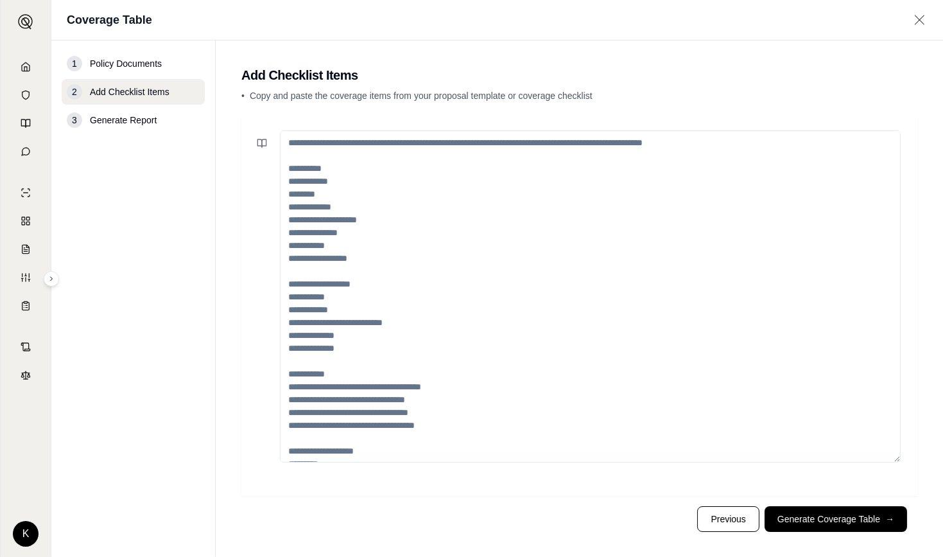
drag, startPoint x: 392, startPoint y: 172, endPoint x: 458, endPoint y: 302, distance: 146.1
click at [458, 302] on textarea at bounding box center [590, 296] width 621 height 332
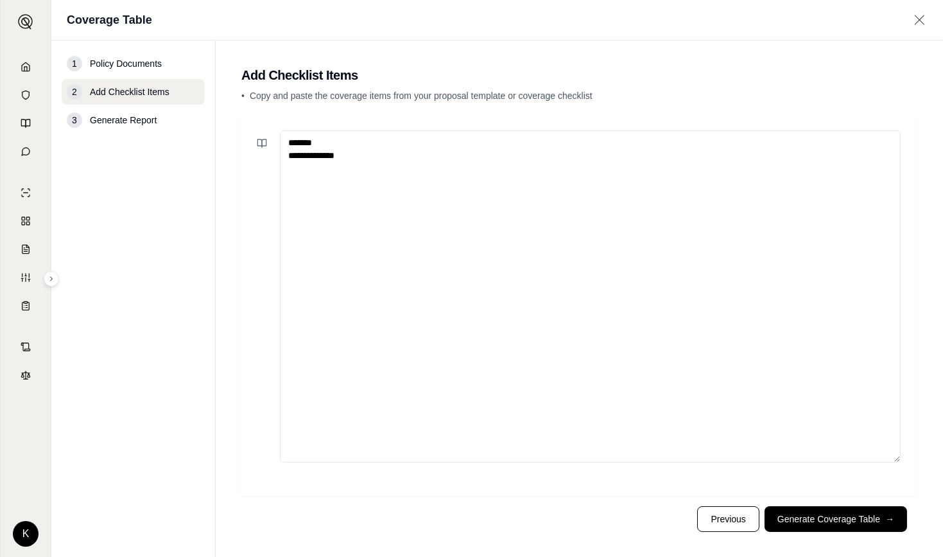
click at [564, 149] on textarea "**********" at bounding box center [590, 296] width 621 height 332
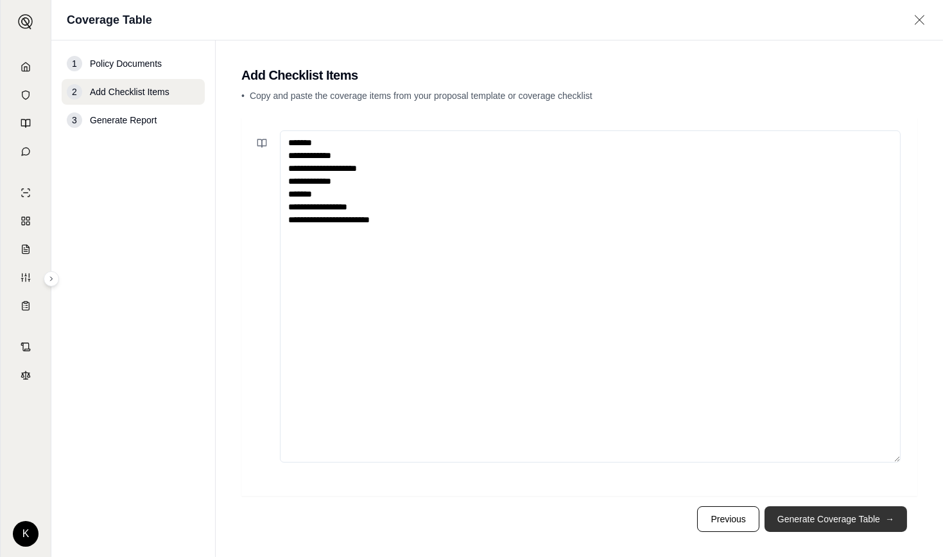
type textarea "**********"
click at [797, 517] on button "Generate Coverage Table →" at bounding box center [836, 519] width 143 height 26
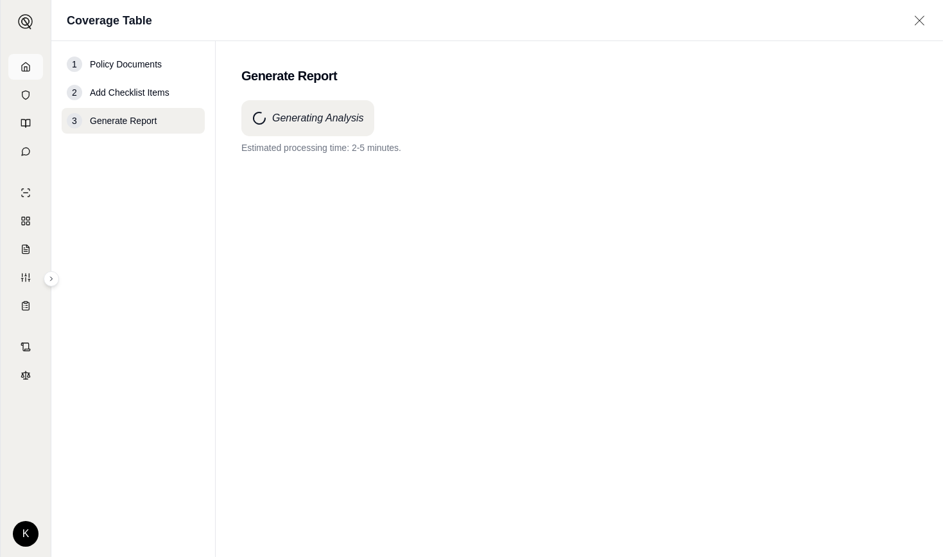
click at [30, 66] on icon at bounding box center [26, 66] width 8 height 8
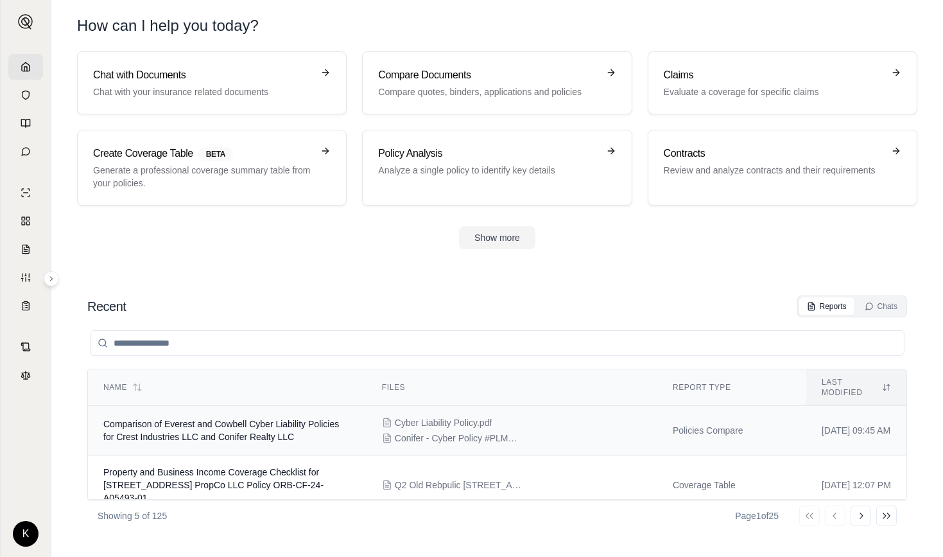
click at [228, 419] on span "Comparison of Everest and Cowbell Cyber Liability Policies for Crest Industries…" at bounding box center [221, 430] width 236 height 23
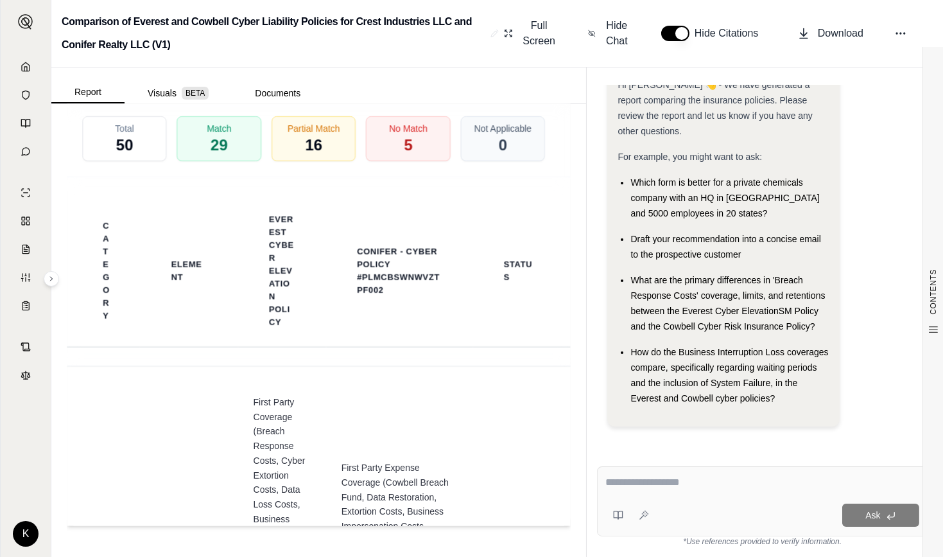
scroll to position [3275, 0]
click at [539, 35] on span "Full Screen" at bounding box center [539, 33] width 37 height 31
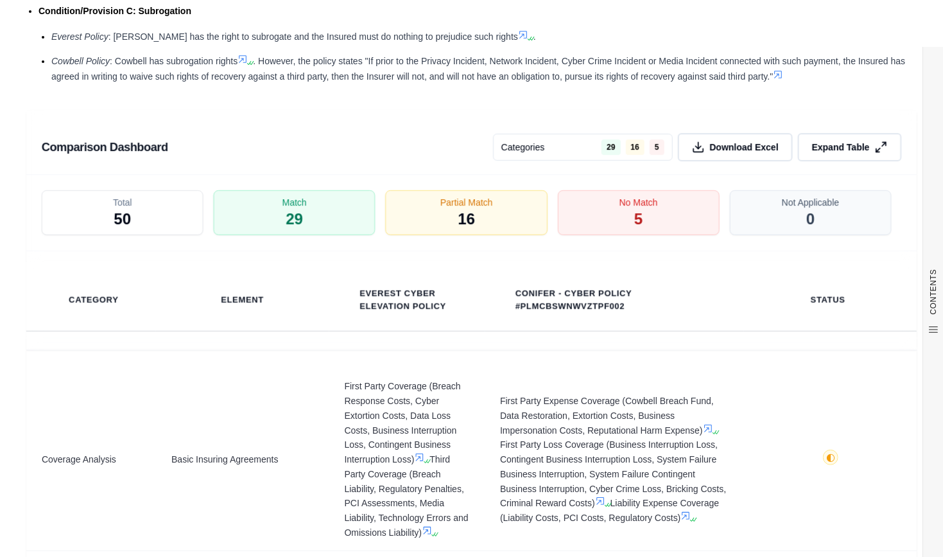
scroll to position [2381, 0]
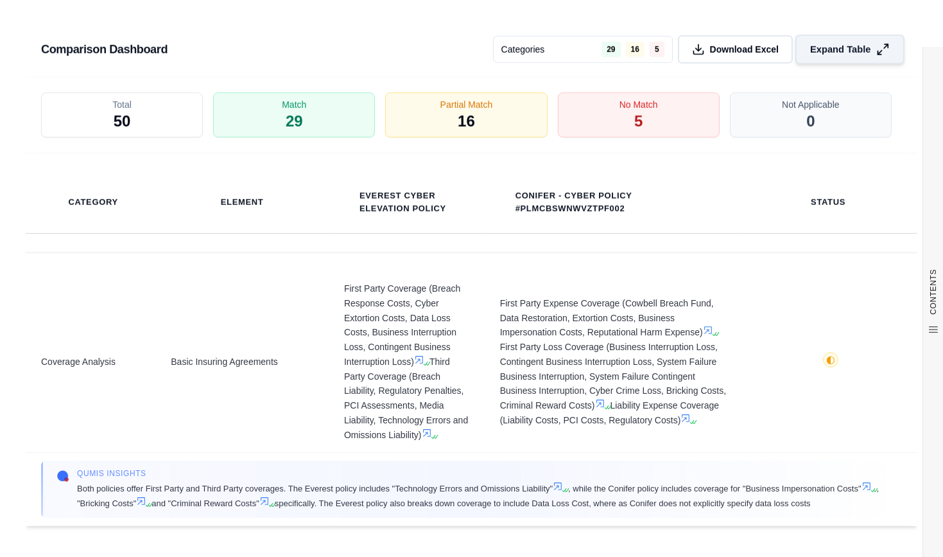
click at [830, 46] on span "Expand Table" at bounding box center [840, 48] width 60 height 13
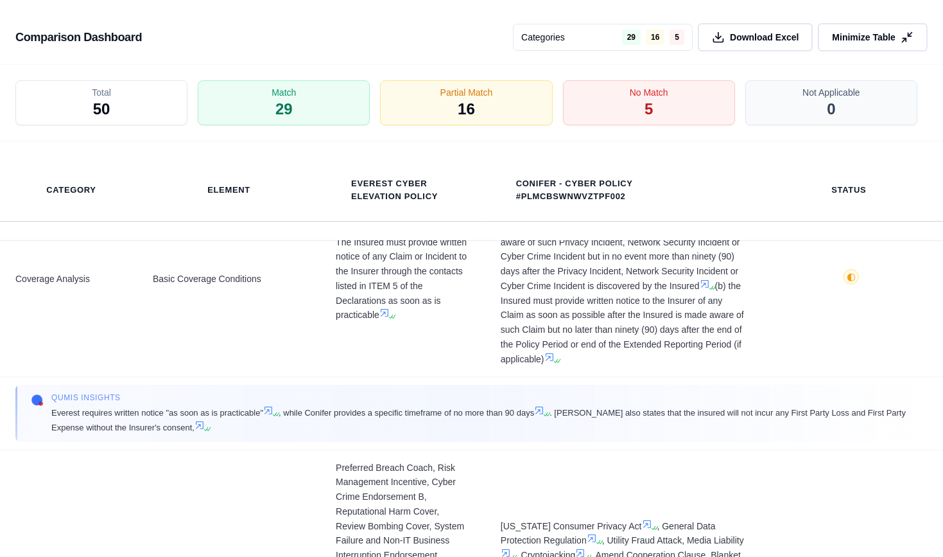
scroll to position [1041, 0]
click at [867, 32] on span "Minimize Table" at bounding box center [863, 37] width 66 height 13
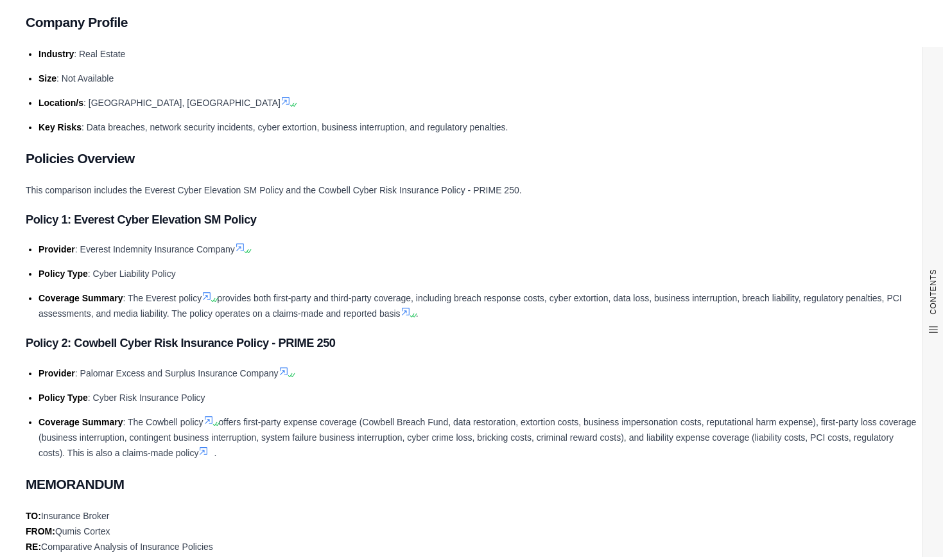
scroll to position [0, 0]
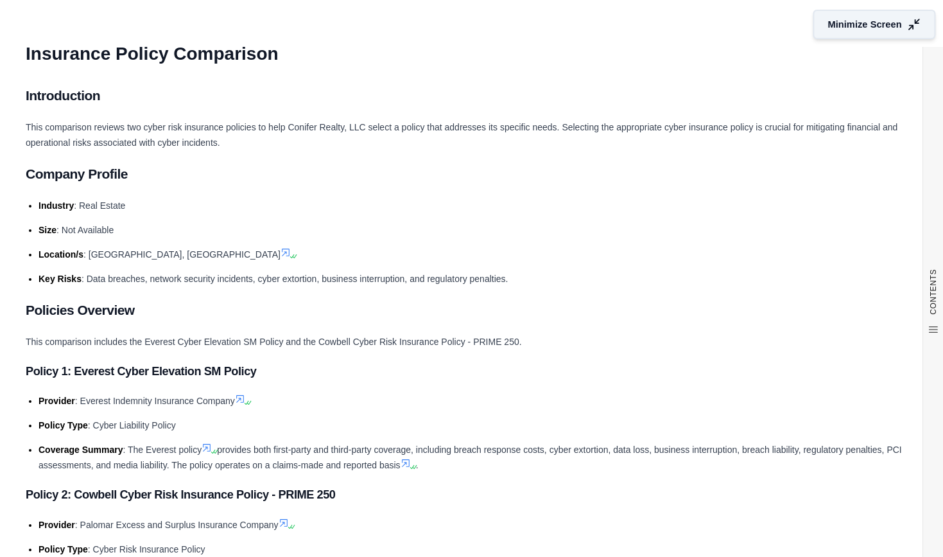
click at [862, 25] on span "Minimize Screen" at bounding box center [865, 24] width 74 height 13
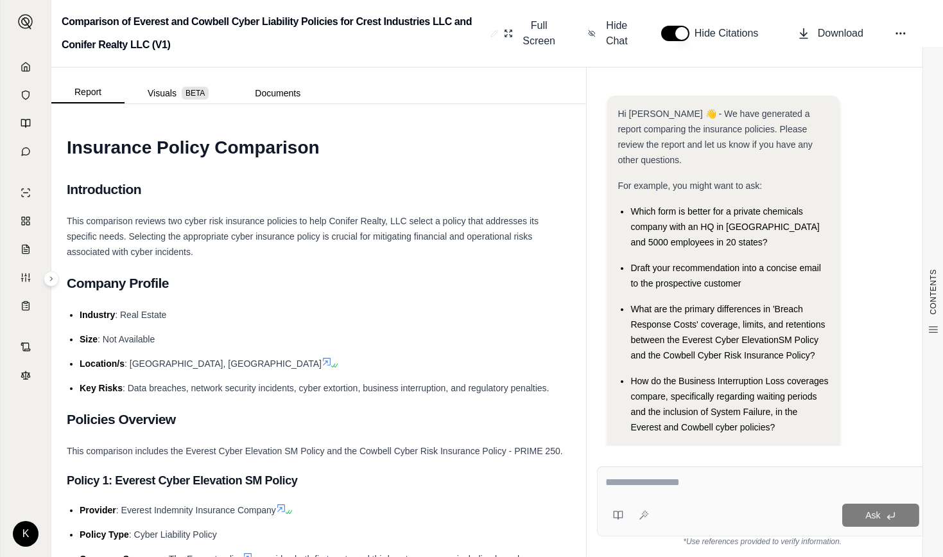
scroll to position [28, 0]
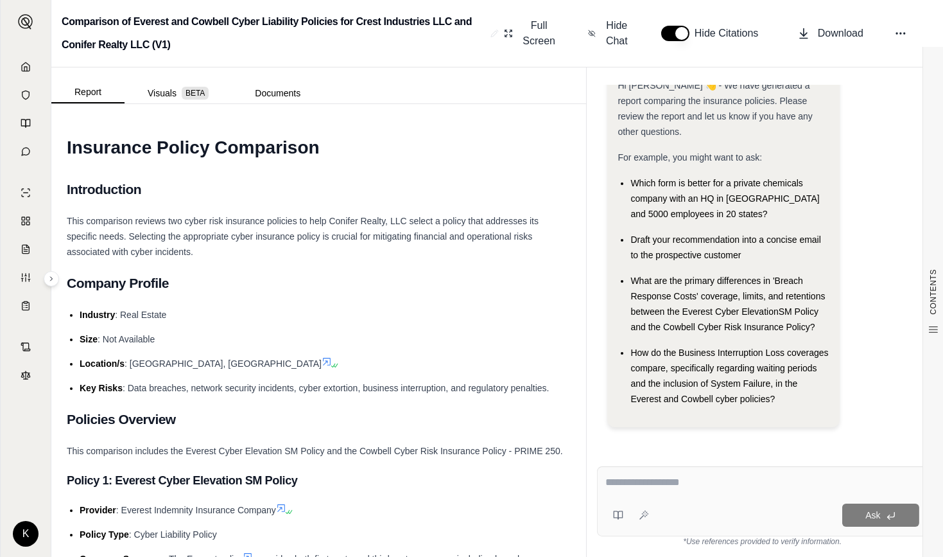
click at [657, 482] on textarea at bounding box center [762, 481] width 314 height 15
type textarea "**********"
click at [643, 514] on icon at bounding box center [643, 514] width 1 height 0
type textarea "**********"
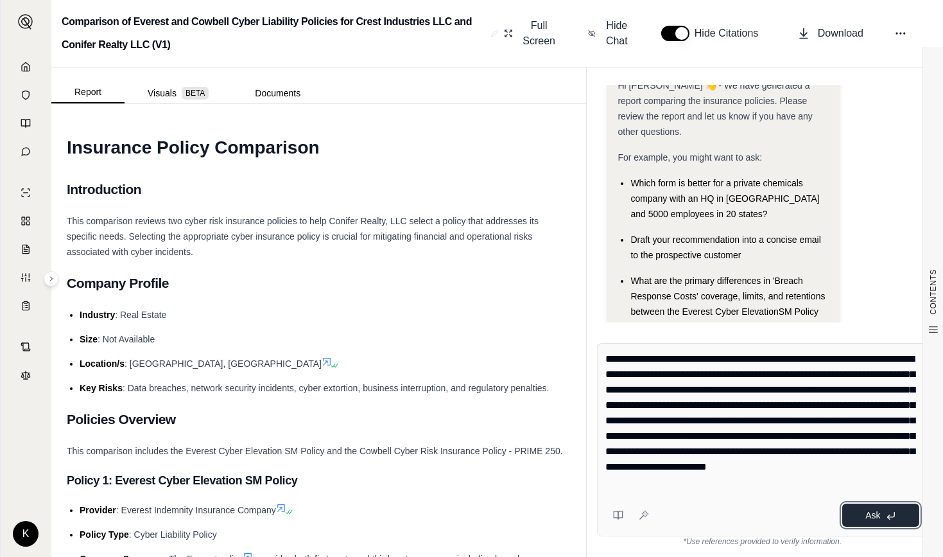
click at [874, 517] on span "Ask" at bounding box center [872, 515] width 15 height 10
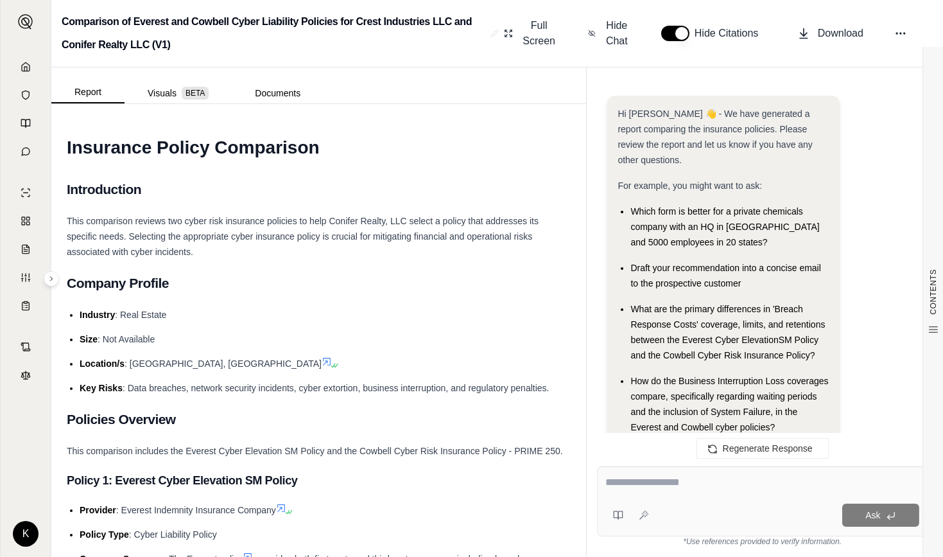
scroll to position [1567, 0]
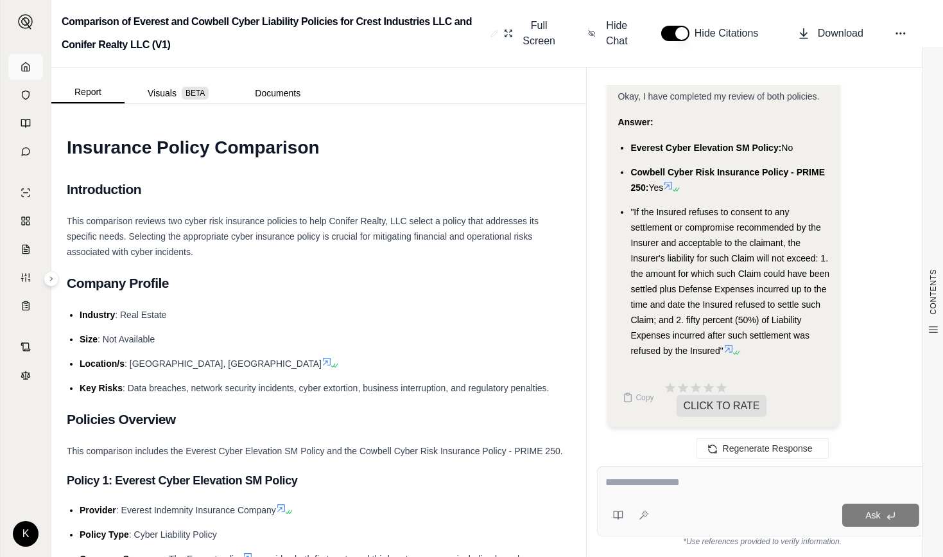
click at [23, 65] on icon at bounding box center [26, 67] width 10 height 10
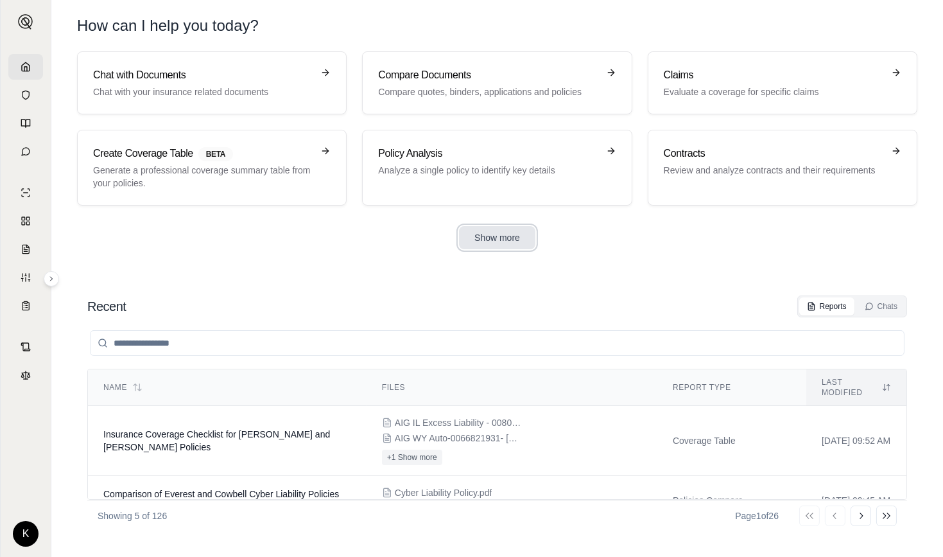
click at [496, 240] on button "Show more" at bounding box center [497, 237] width 76 height 23
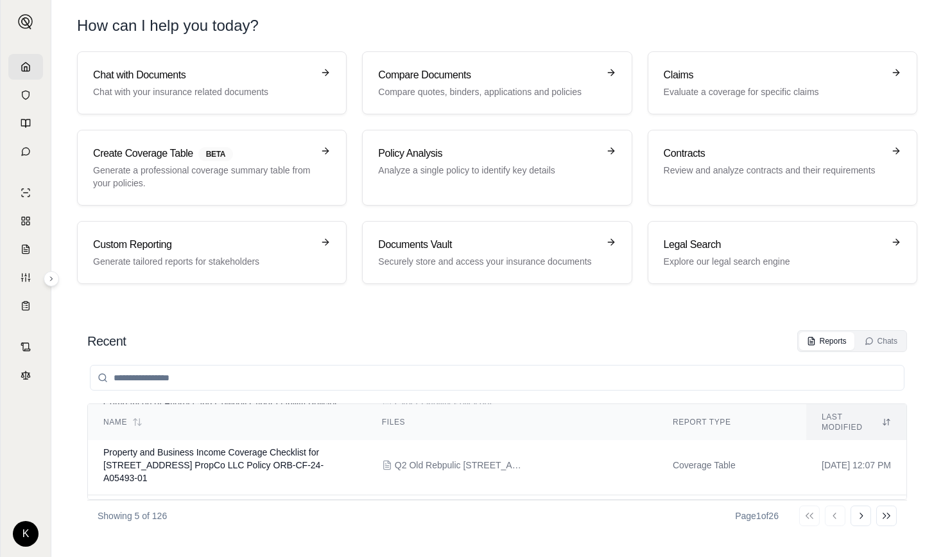
scroll to position [171, 0]
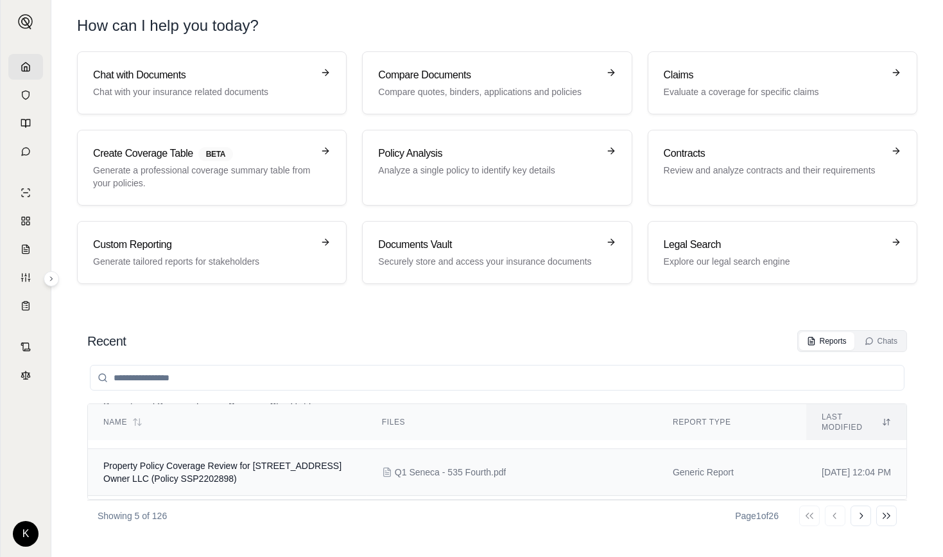
click at [211, 460] on span "Property Policy Coverage Review for [STREET_ADDRESS] Owner LLC (Policy SSP22028…" at bounding box center [222, 471] width 238 height 23
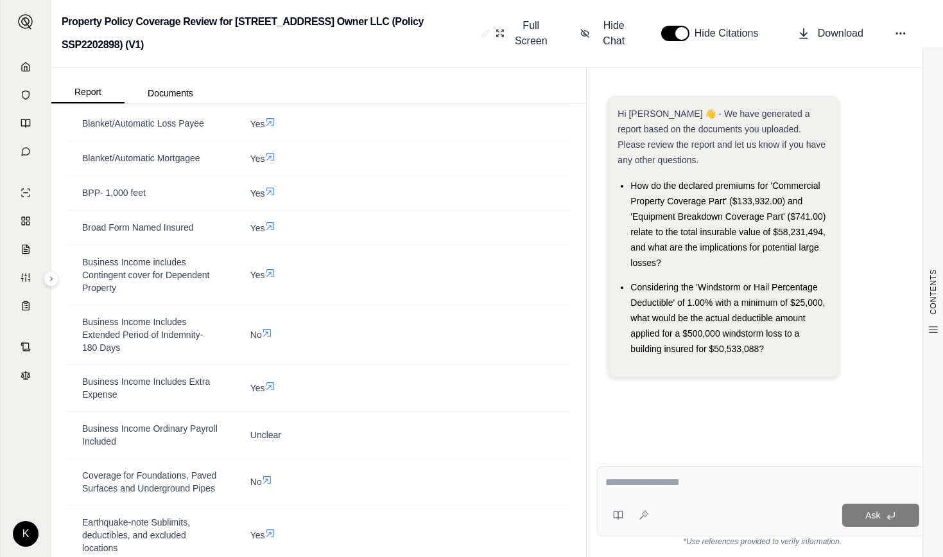
scroll to position [1469, 0]
click at [900, 35] on icon at bounding box center [900, 33] width 13 height 13
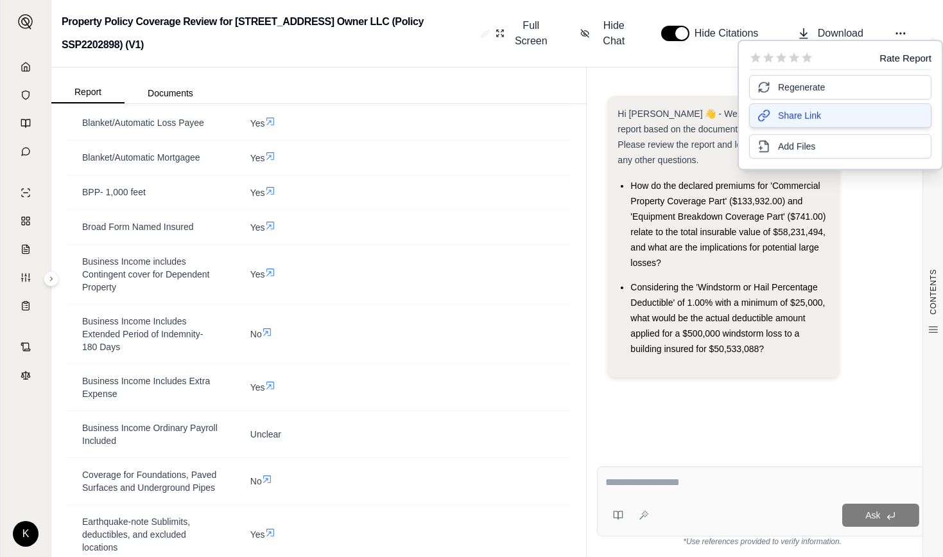
click at [797, 117] on span "Share Link" at bounding box center [799, 115] width 43 height 13
